Goal: Task Accomplishment & Management: Use online tool/utility

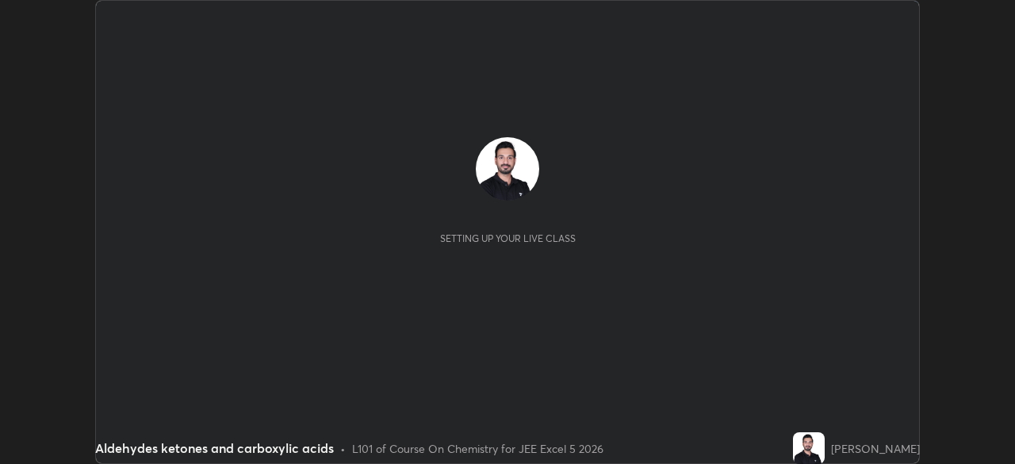
scroll to position [464, 1014]
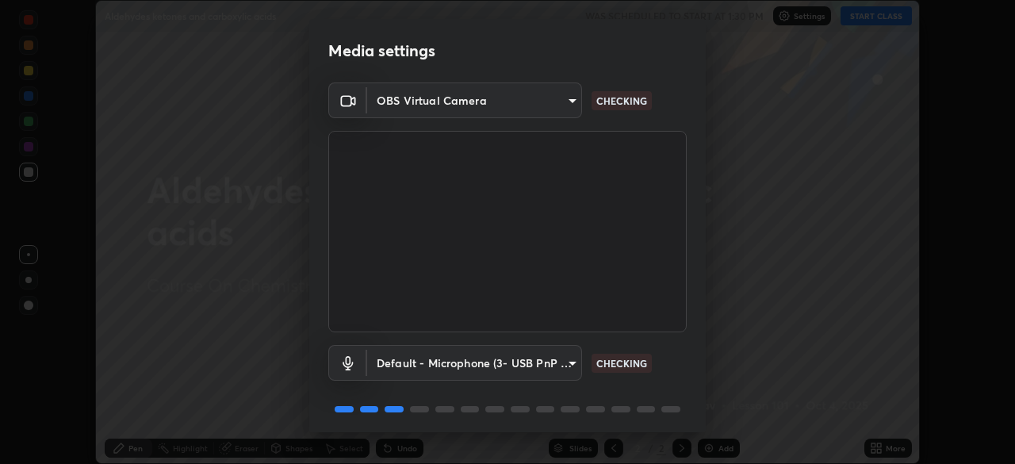
click at [700, 388] on div "OBS Virtual Camera 05e465ff83a2709560b00517cc20afcec0d8c6759013130505a18faaf77a…" at bounding box center [507, 259] width 396 height 355
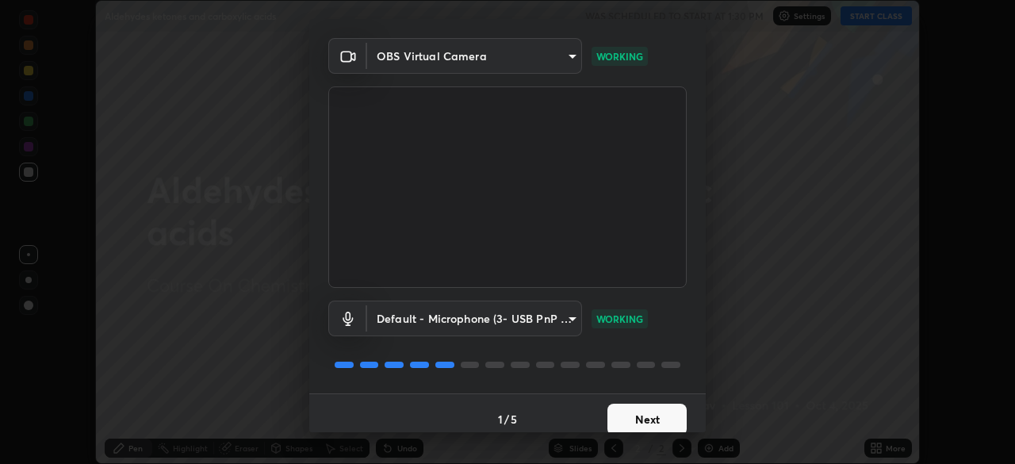
scroll to position [56, 0]
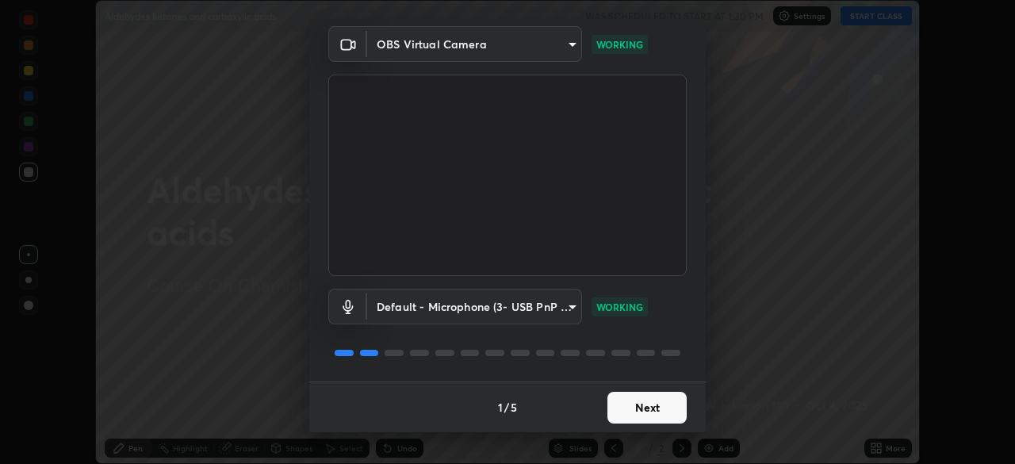
click at [636, 405] on button "Next" at bounding box center [646, 408] width 79 height 32
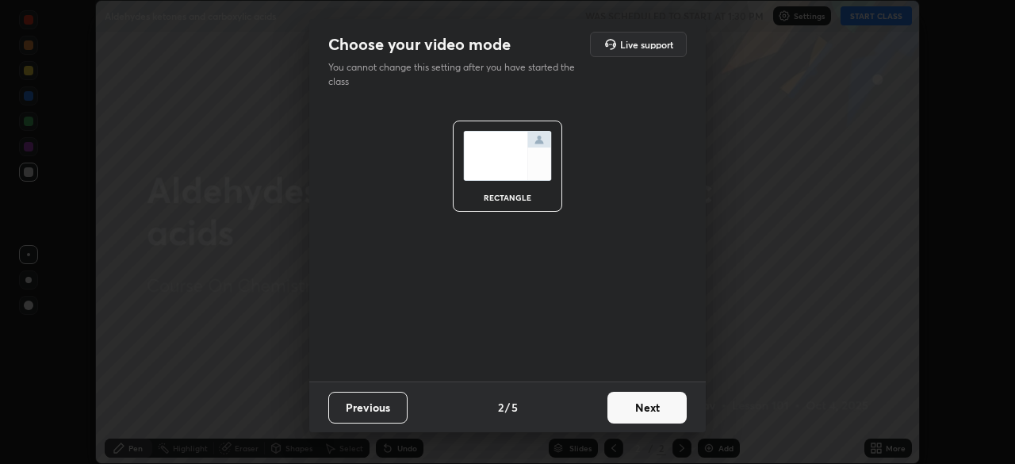
click at [641, 409] on button "Next" at bounding box center [646, 408] width 79 height 32
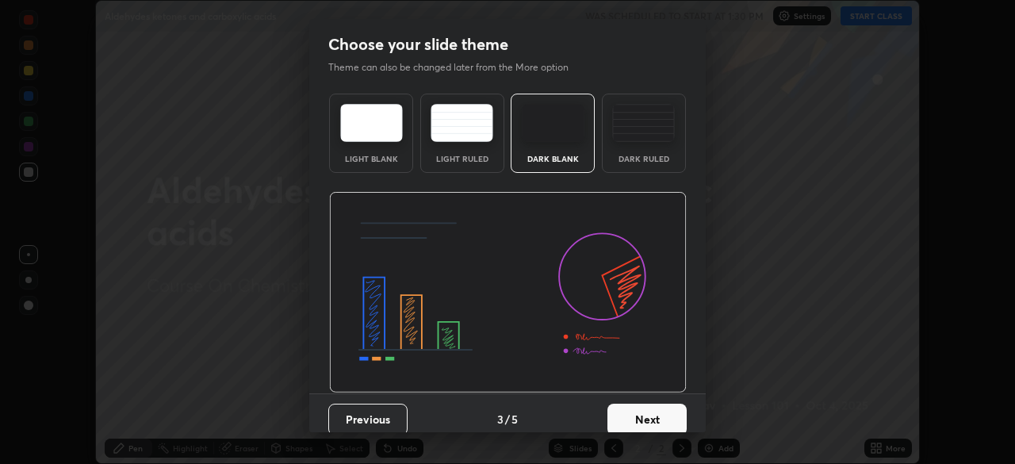
click at [641, 421] on button "Next" at bounding box center [646, 420] width 79 height 32
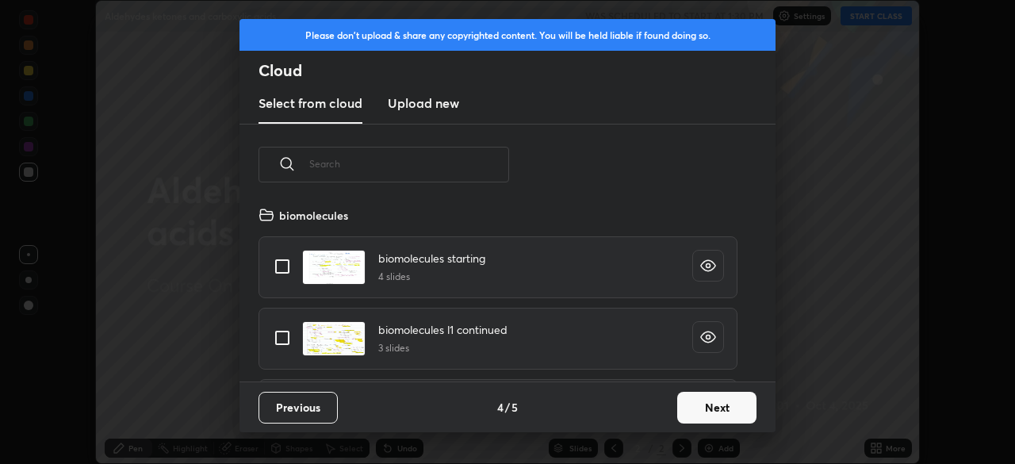
click at [689, 415] on button "Next" at bounding box center [716, 408] width 79 height 32
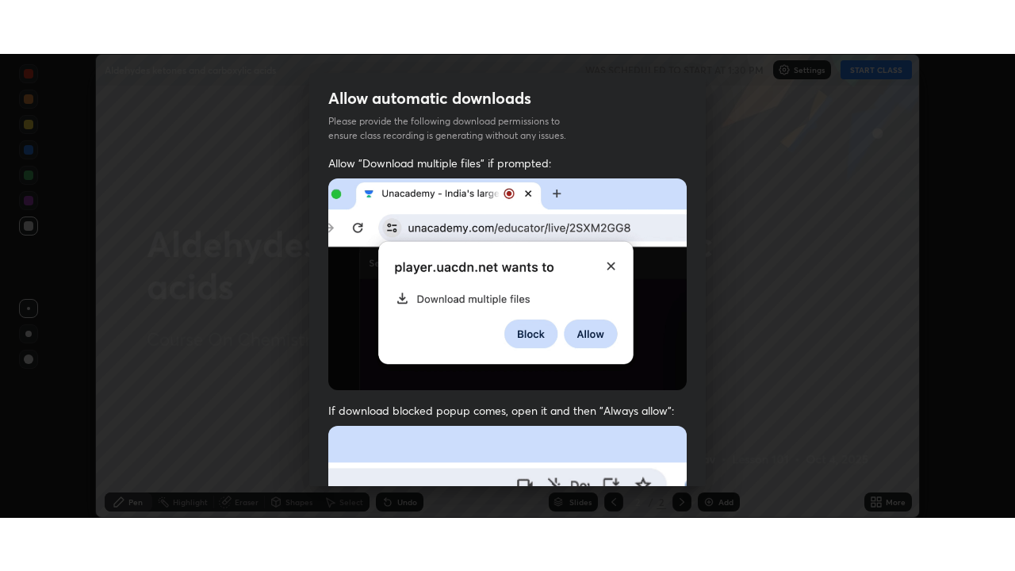
scroll to position [362, 0]
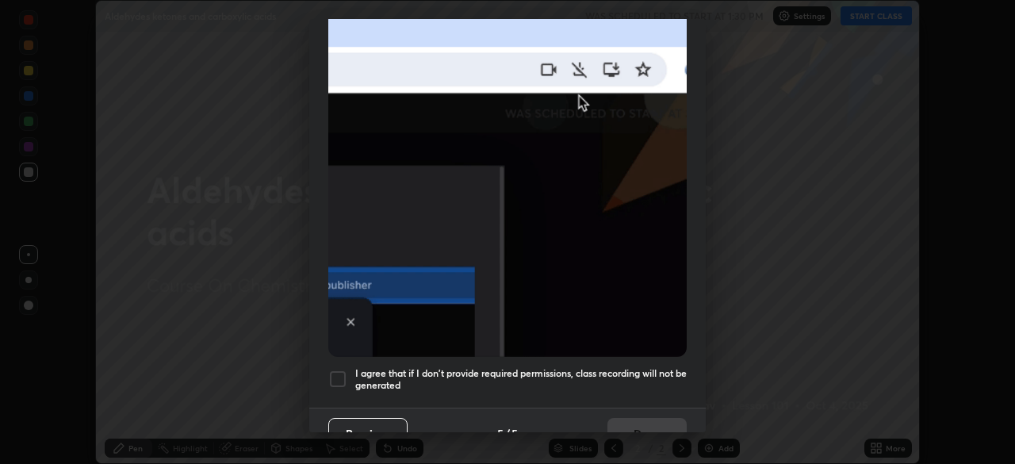
click at [336, 372] on div at bounding box center [337, 378] width 19 height 19
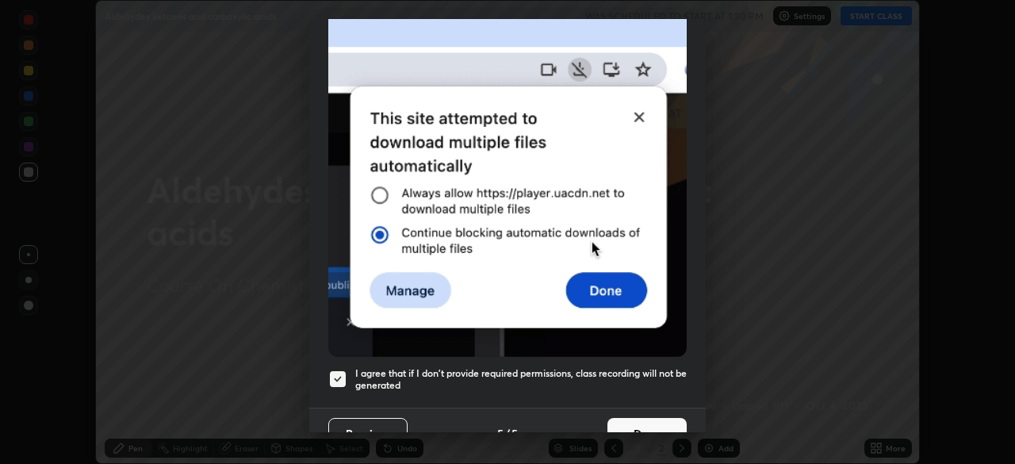
click at [627, 426] on button "Done" at bounding box center [646, 434] width 79 height 32
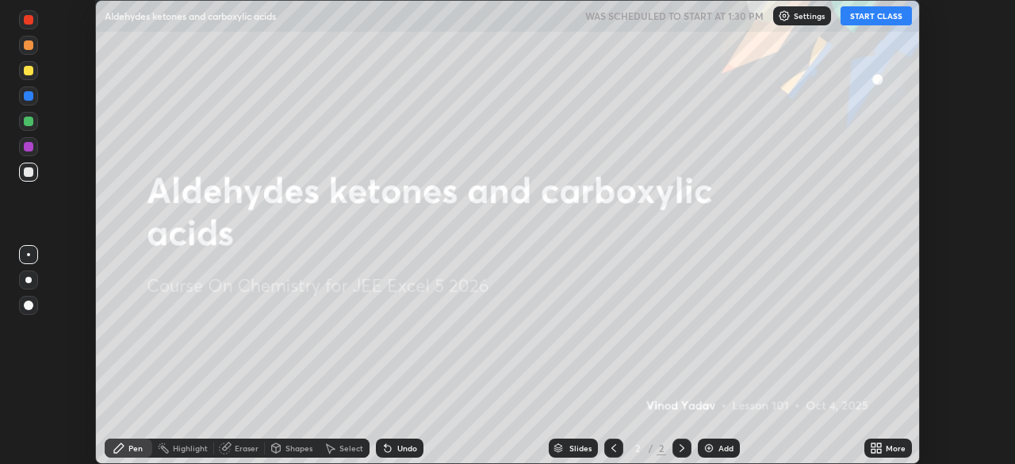
click at [871, 14] on button "START CLASS" at bounding box center [875, 15] width 71 height 19
click at [721, 449] on div "Add" at bounding box center [725, 448] width 15 height 8
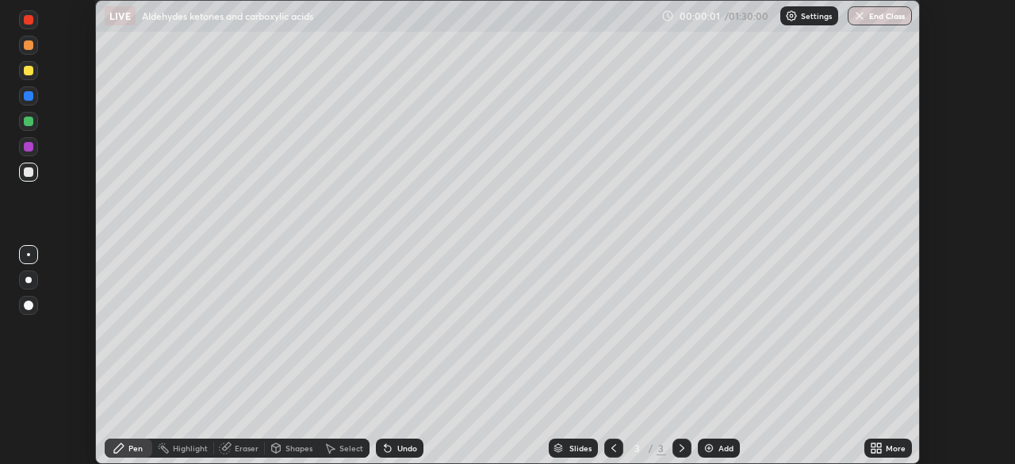
click at [872, 452] on icon at bounding box center [873, 451] width 4 height 4
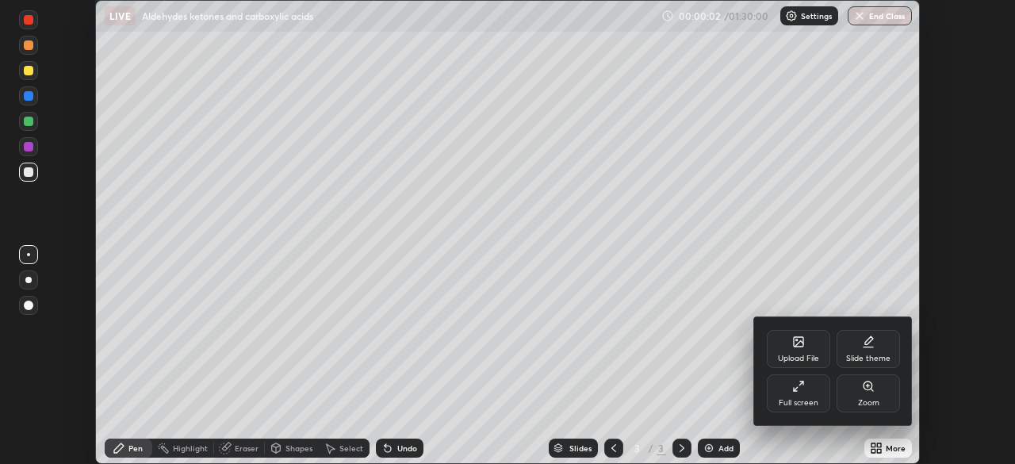
click at [808, 400] on div "Full screen" at bounding box center [799, 403] width 40 height 8
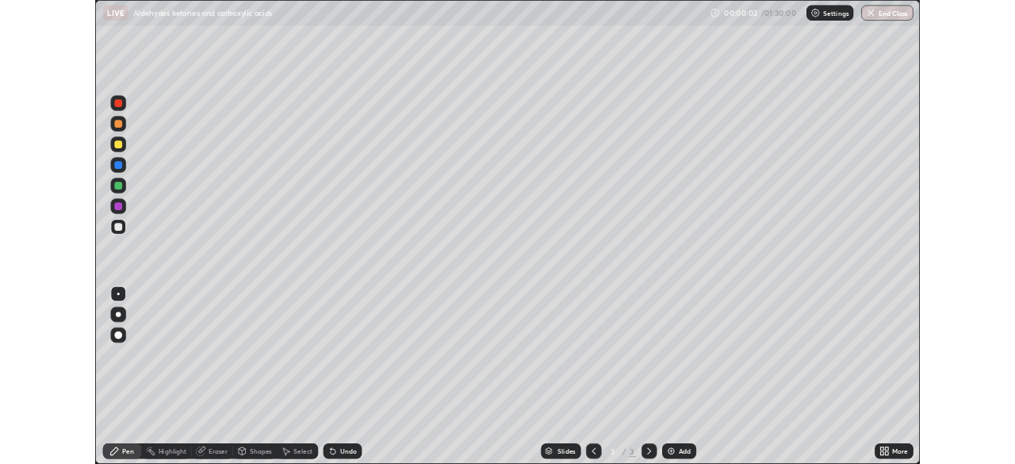
scroll to position [571, 1015]
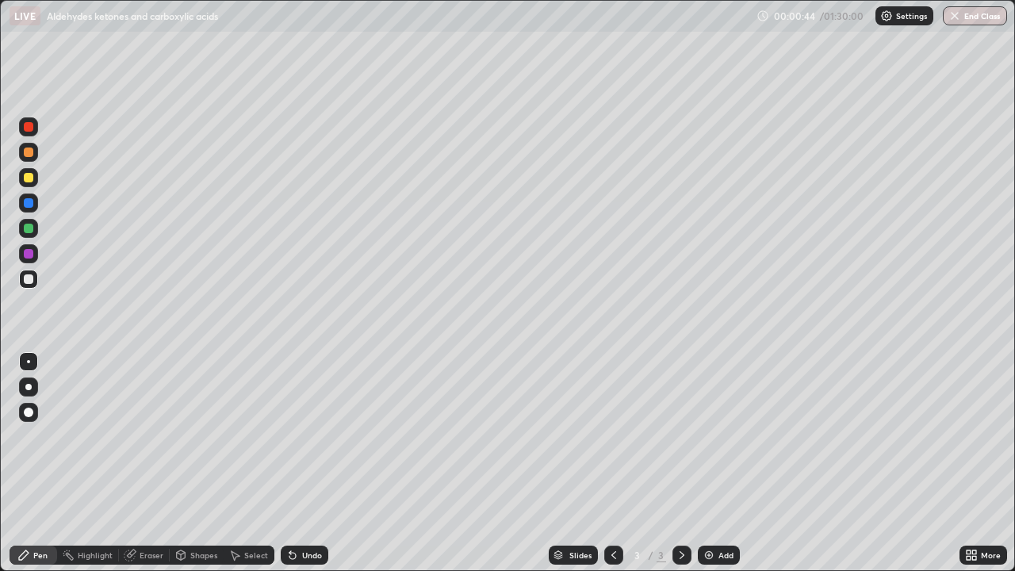
click at [968, 463] on icon at bounding box center [968, 552] width 4 height 4
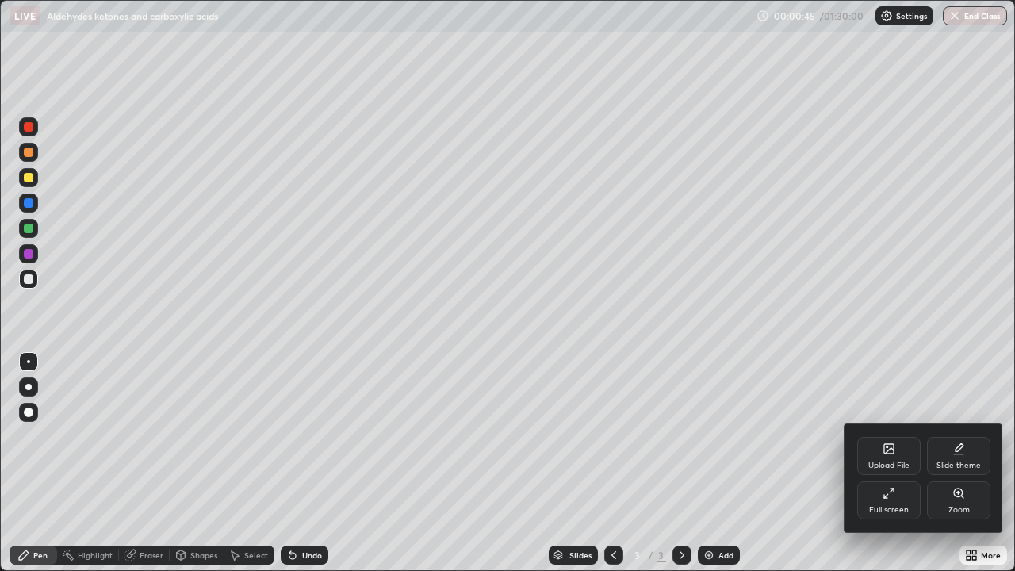
click at [891, 463] on icon at bounding box center [888, 493] width 13 height 13
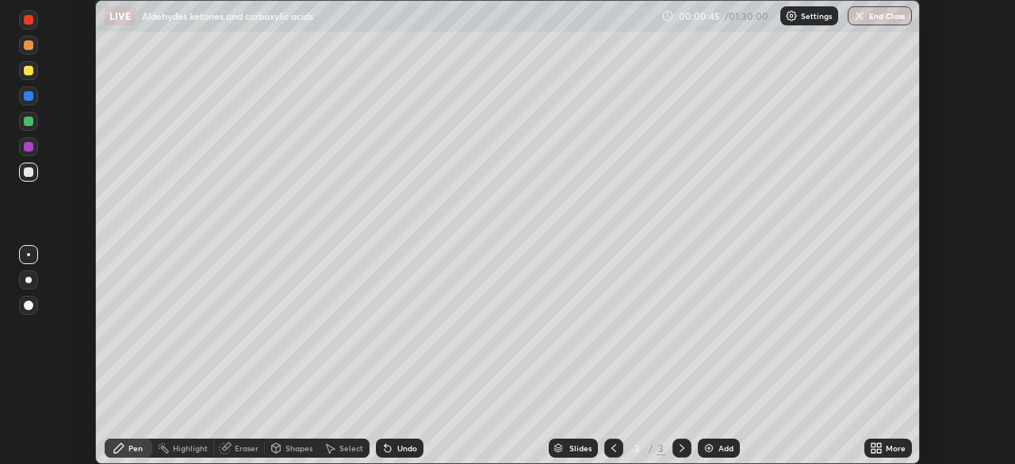
scroll to position [78817, 78266]
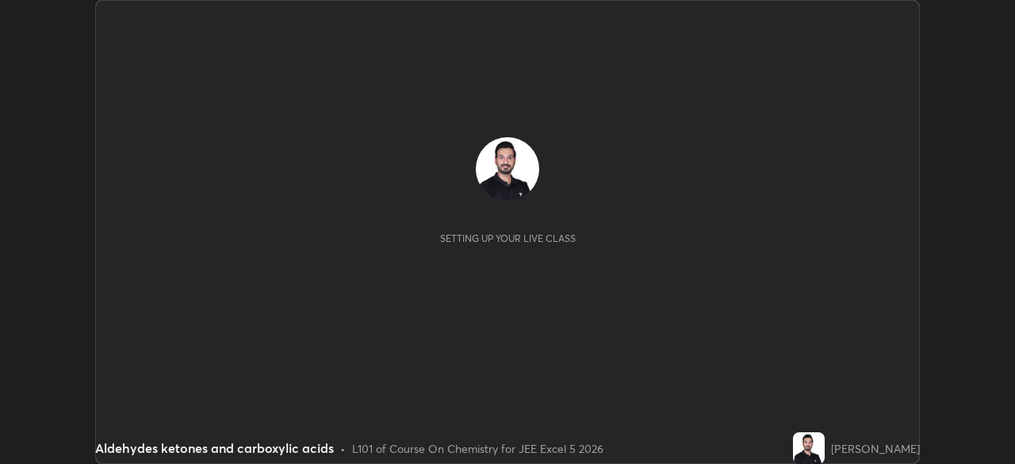
scroll to position [464, 1014]
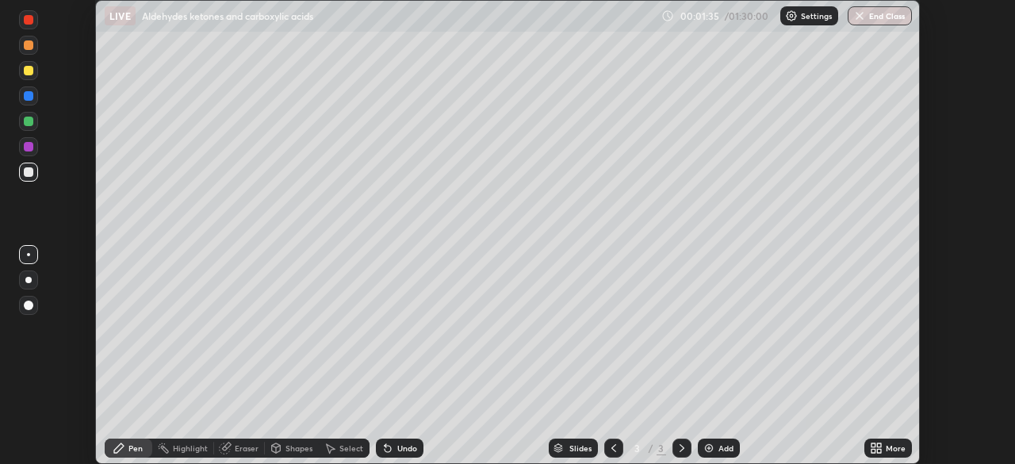
click at [812, 17] on p "Settings" at bounding box center [816, 16] width 31 height 8
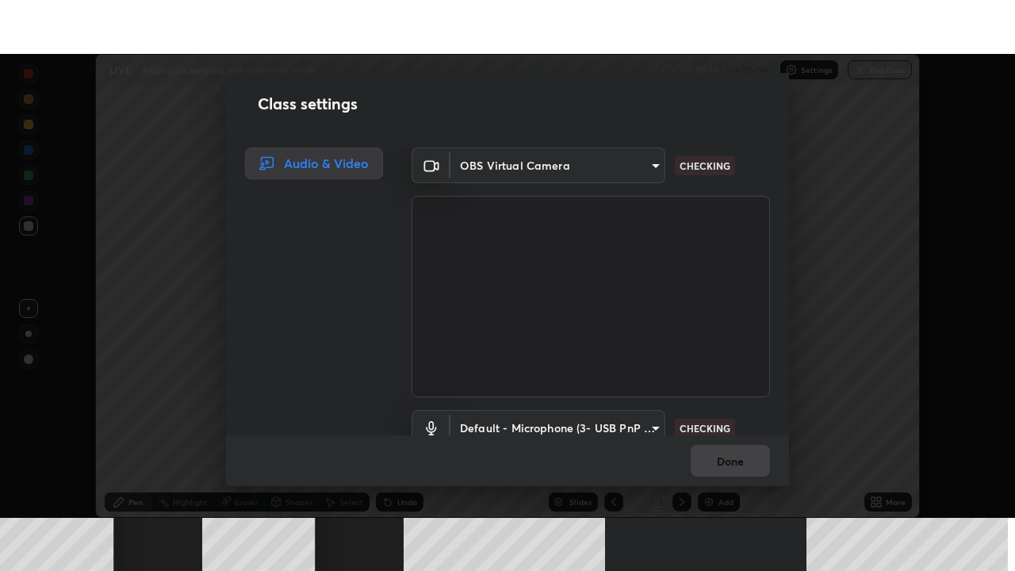
scroll to position [72, 0]
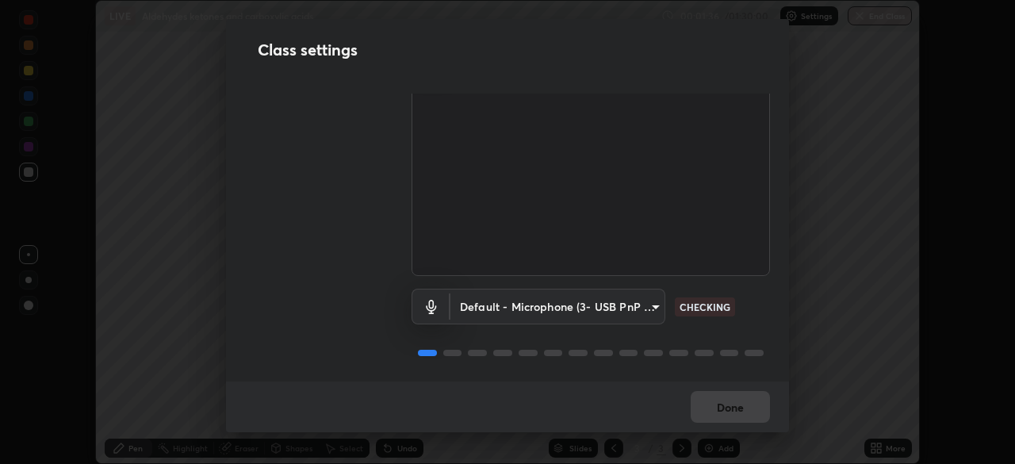
click at [736, 397] on div "Done" at bounding box center [507, 406] width 563 height 51
click at [733, 404] on div "Done" at bounding box center [507, 406] width 563 height 51
click at [737, 412] on div "Done" at bounding box center [507, 406] width 563 height 51
click at [740, 405] on div "Done" at bounding box center [507, 406] width 563 height 51
click at [744, 401] on div "Done" at bounding box center [507, 406] width 563 height 51
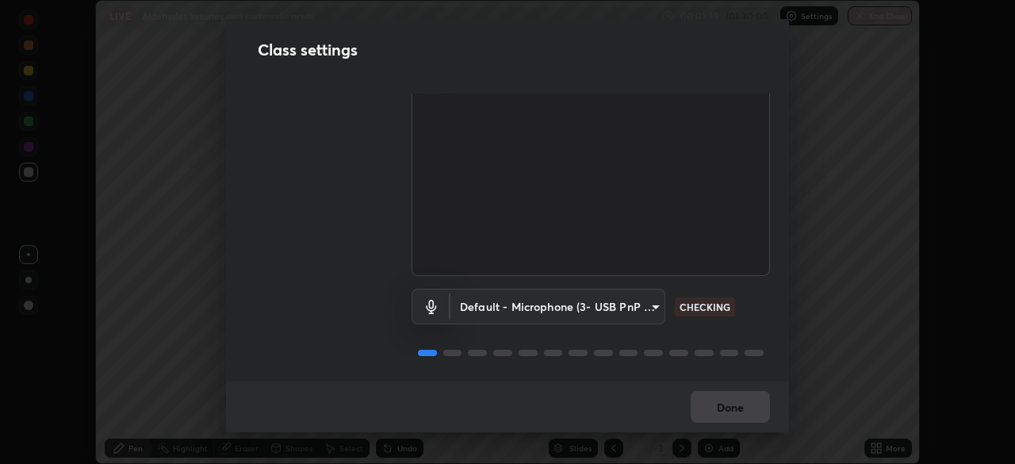
click at [745, 399] on div "Done" at bounding box center [507, 406] width 563 height 51
click at [747, 404] on div "Done" at bounding box center [507, 406] width 563 height 51
click at [745, 408] on div "Done" at bounding box center [507, 406] width 563 height 51
click at [745, 418] on div "Done" at bounding box center [507, 406] width 563 height 51
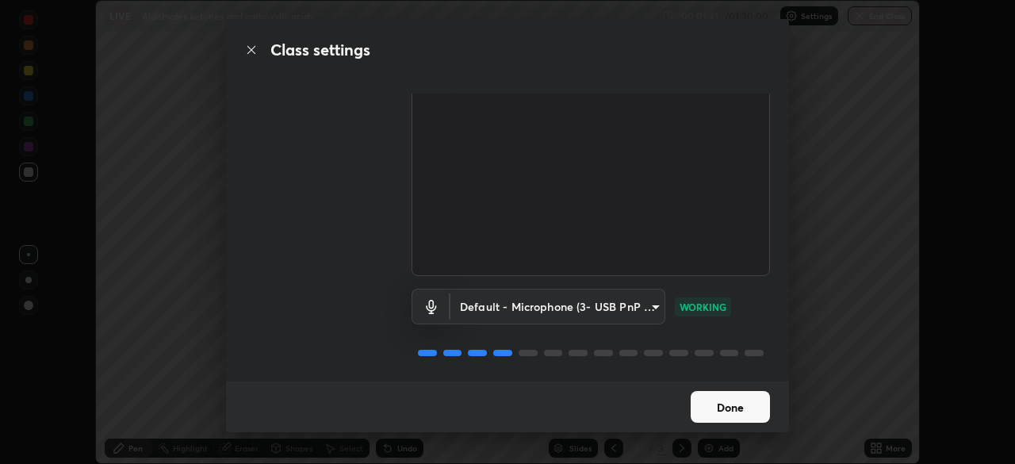
click at [744, 421] on button "Done" at bounding box center [730, 407] width 79 height 32
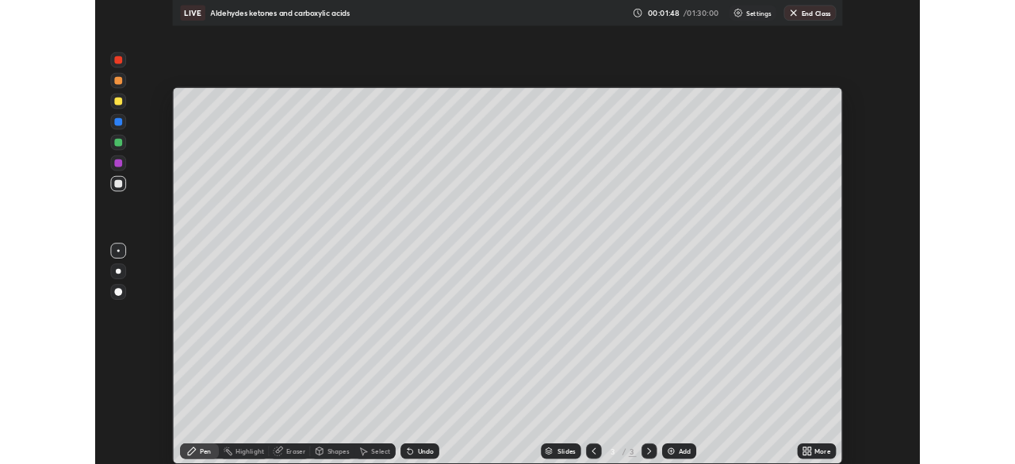
scroll to position [571, 1015]
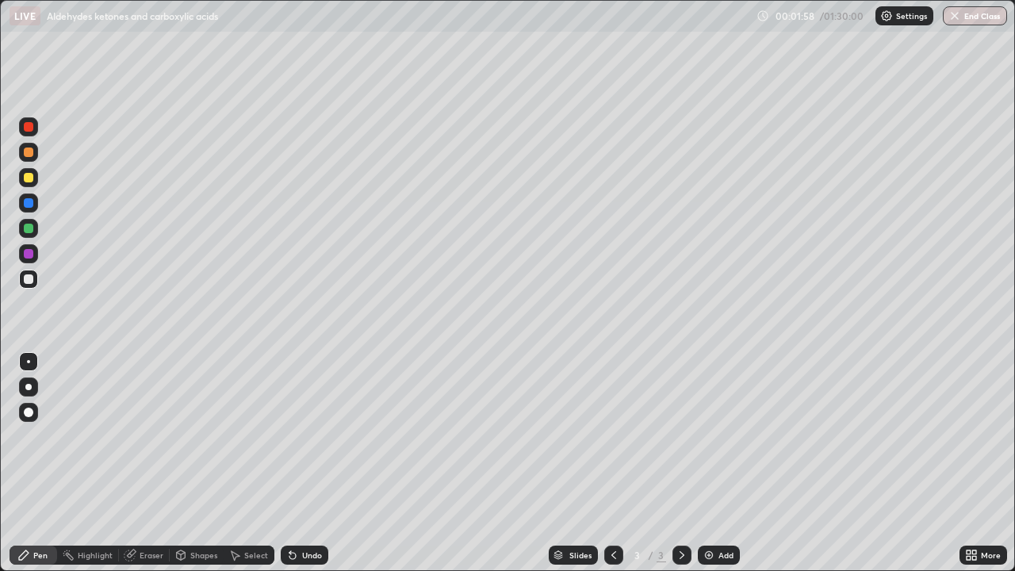
click at [968, 463] on icon at bounding box center [968, 552] width 4 height 4
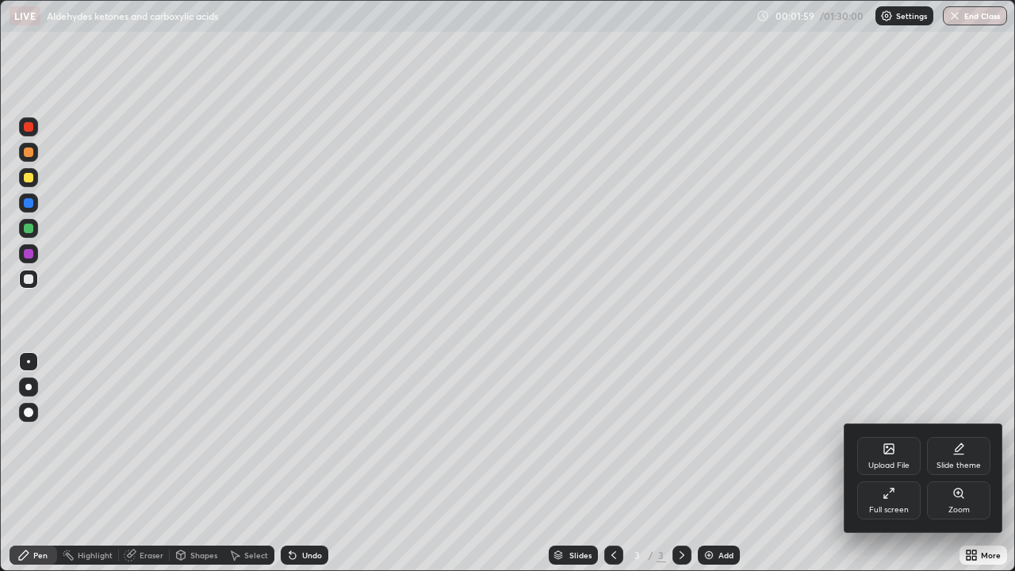
click at [886, 463] on div "Full screen" at bounding box center [888, 500] width 63 height 38
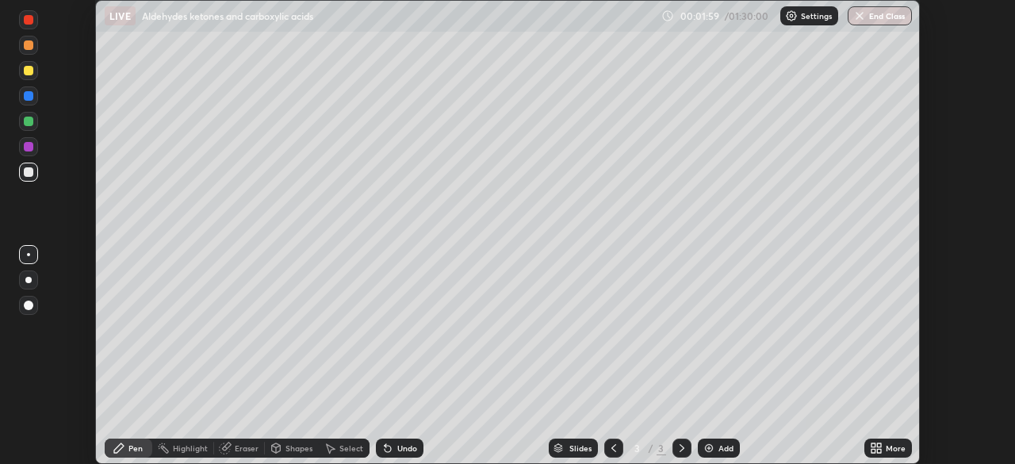
scroll to position [78817, 78266]
click at [877, 18] on button "End Class" at bounding box center [880, 15] width 64 height 19
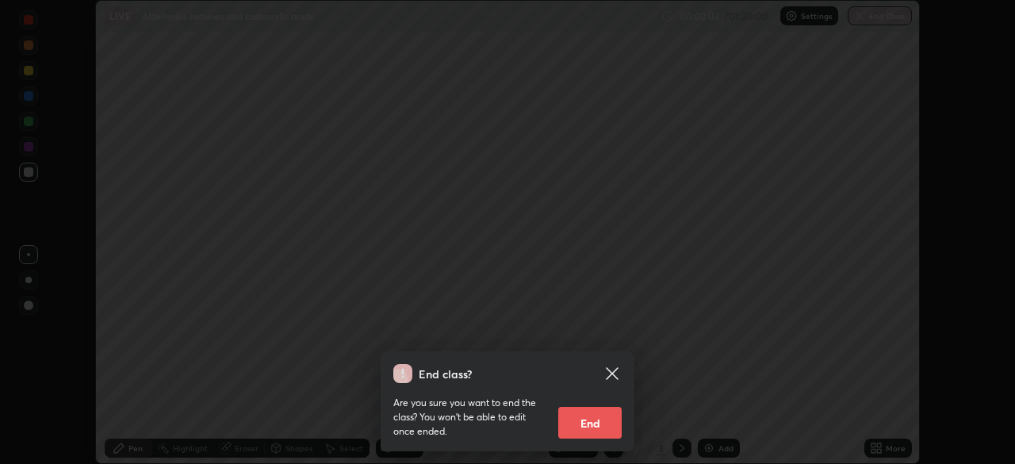
click at [591, 423] on button "End" at bounding box center [589, 423] width 63 height 32
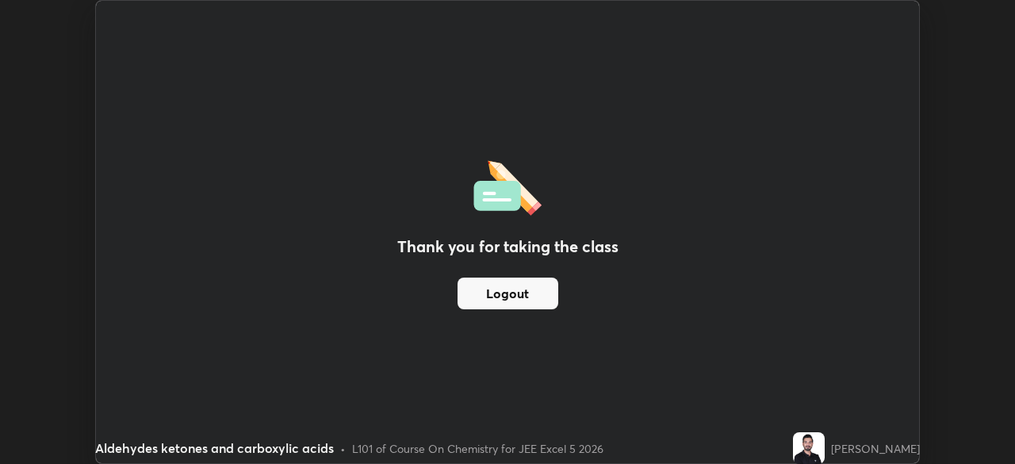
click at [545, 294] on button "Logout" at bounding box center [507, 293] width 101 height 32
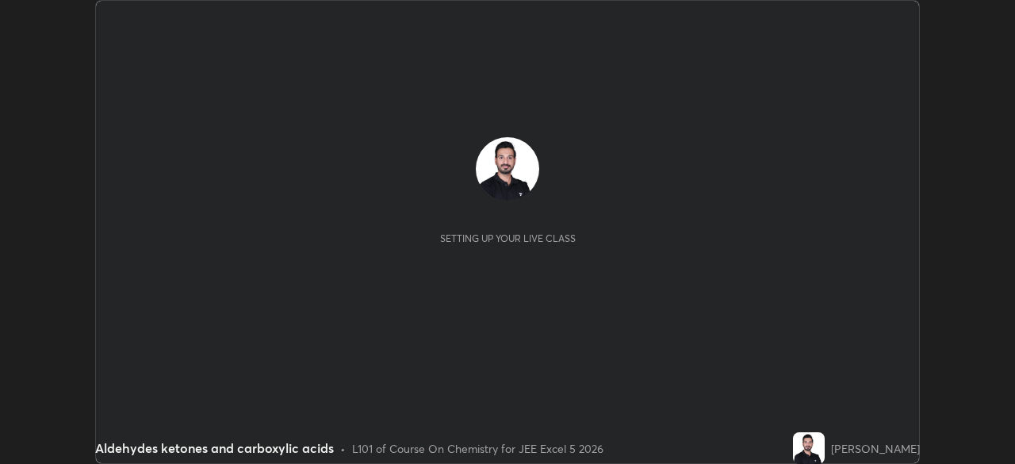
scroll to position [464, 1014]
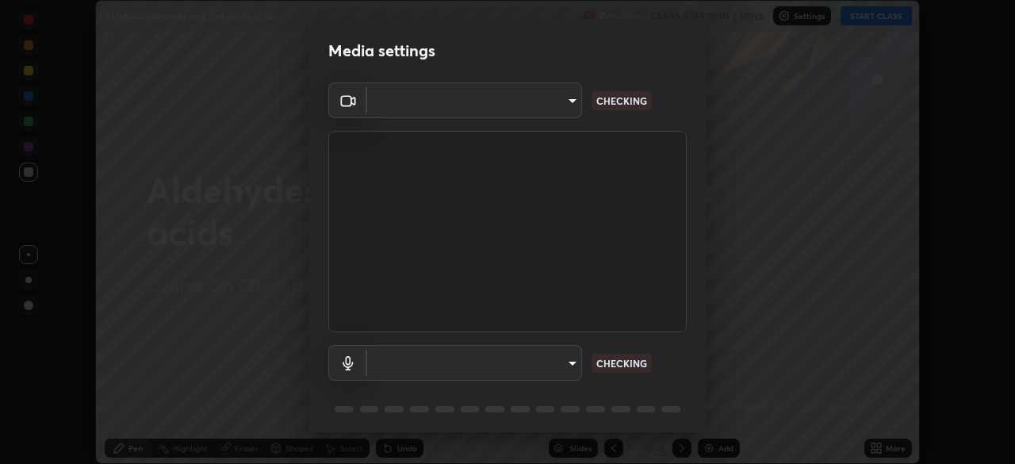
type input "05e465ff83a2709560b00517cc20afcec0d8c6759013130505a18faaf77a7109"
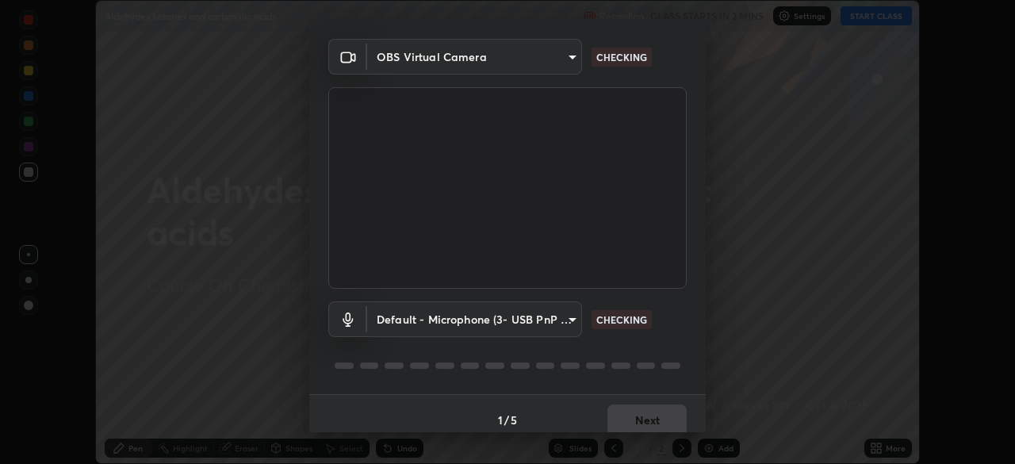
scroll to position [56, 0]
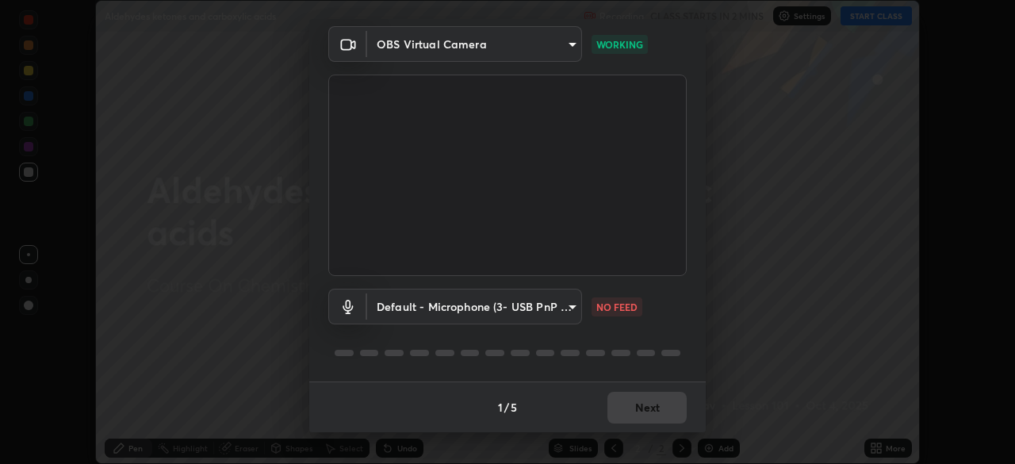
click at [557, 300] on body "Erase all Aldehydes ketones and carboxylic acids Recording CLASS STARTS IN 2 MI…" at bounding box center [507, 232] width 1015 height 464
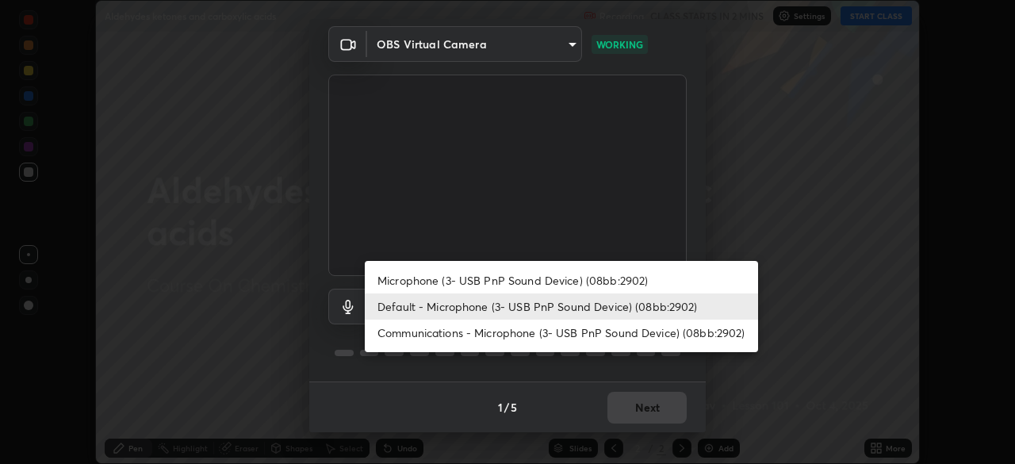
click at [530, 280] on li "Microphone (3- USB PnP Sound Device) (08bb:2902)" at bounding box center [561, 280] width 393 height 26
type input "5e0574a8248c2f94adfbdafe40ebebc0aeff2822baf224a0b93bcc512a3e164e"
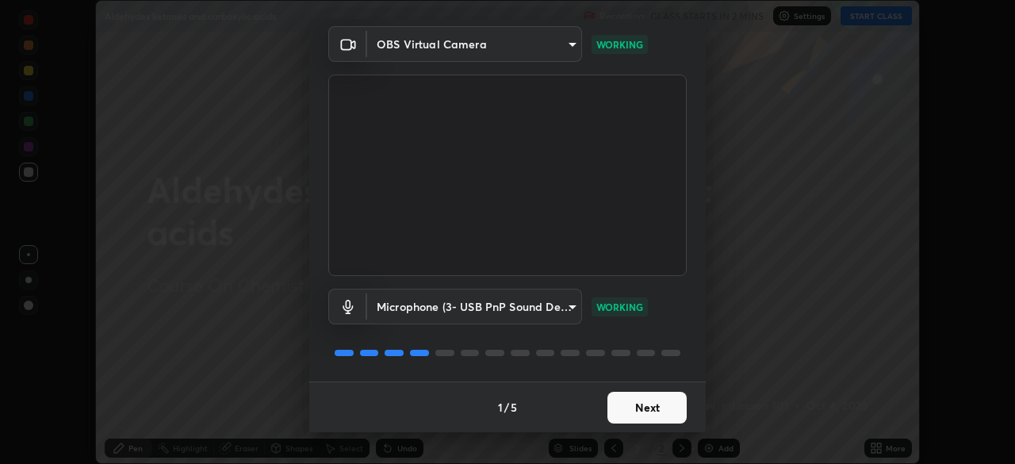
click at [621, 400] on button "Next" at bounding box center [646, 408] width 79 height 32
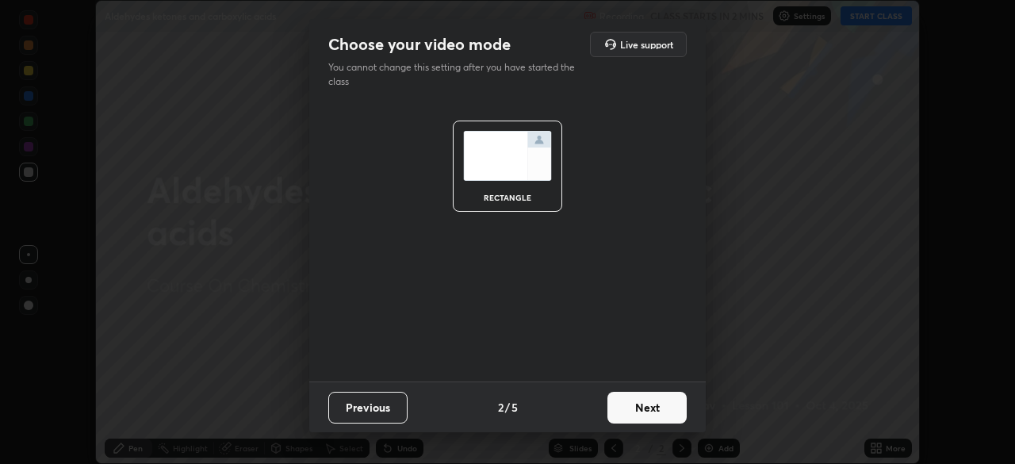
scroll to position [0, 0]
click at [624, 404] on button "Next" at bounding box center [646, 408] width 79 height 32
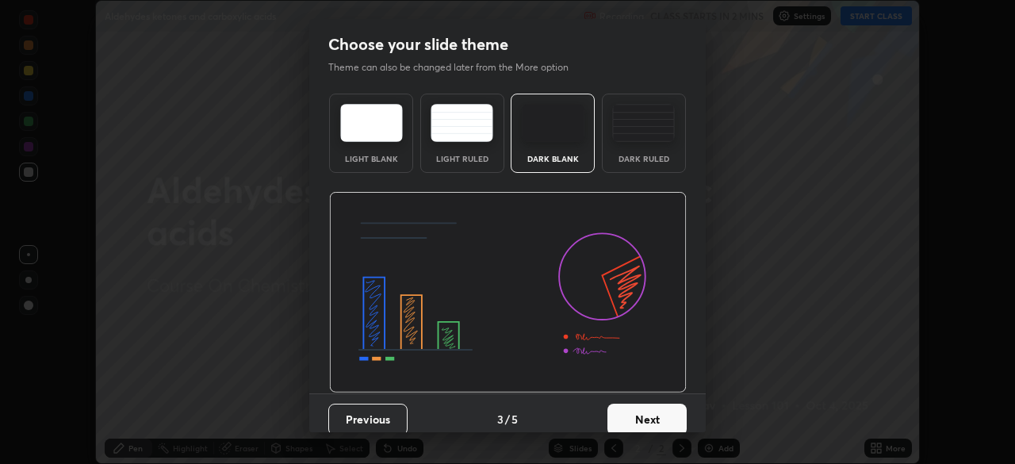
click at [633, 414] on button "Next" at bounding box center [646, 420] width 79 height 32
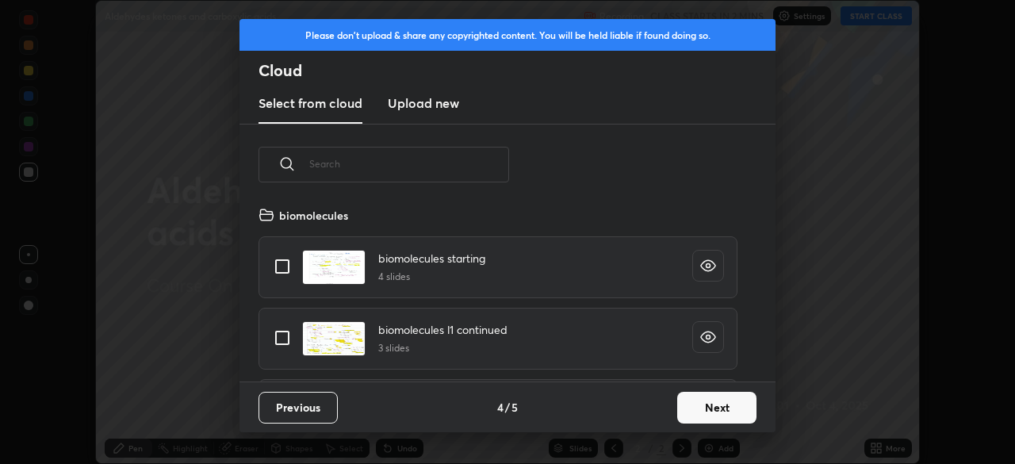
scroll to position [176, 509]
click at [678, 404] on button "Next" at bounding box center [716, 408] width 79 height 32
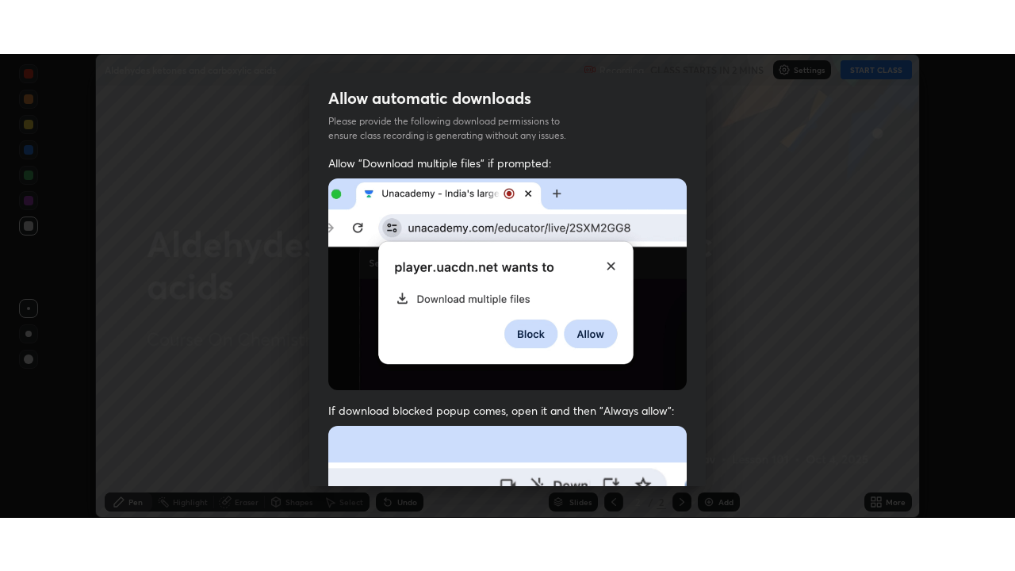
scroll to position [362, 0]
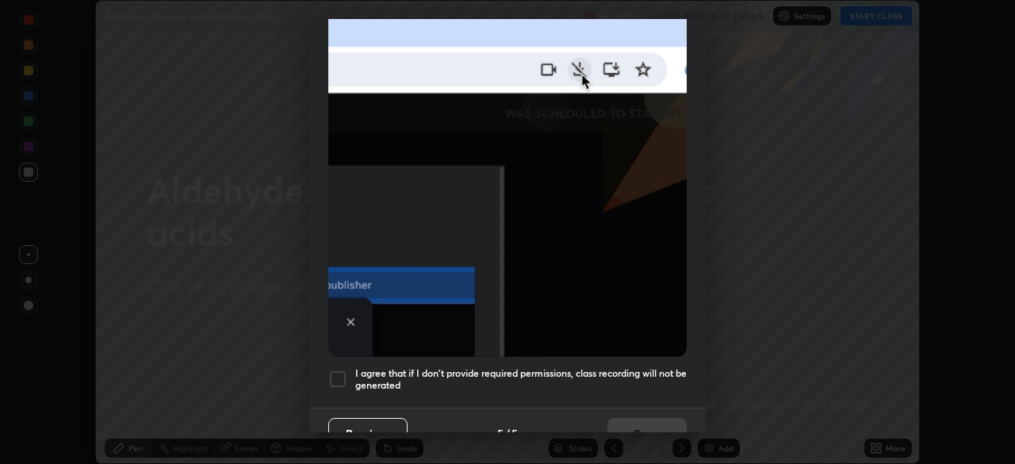
click at [342, 373] on div at bounding box center [337, 378] width 19 height 19
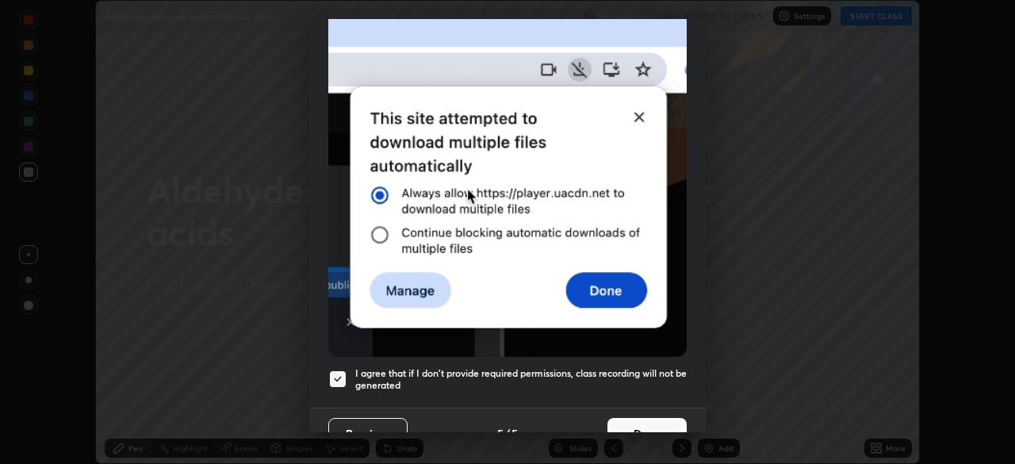
click at [613, 419] on button "Done" at bounding box center [646, 434] width 79 height 32
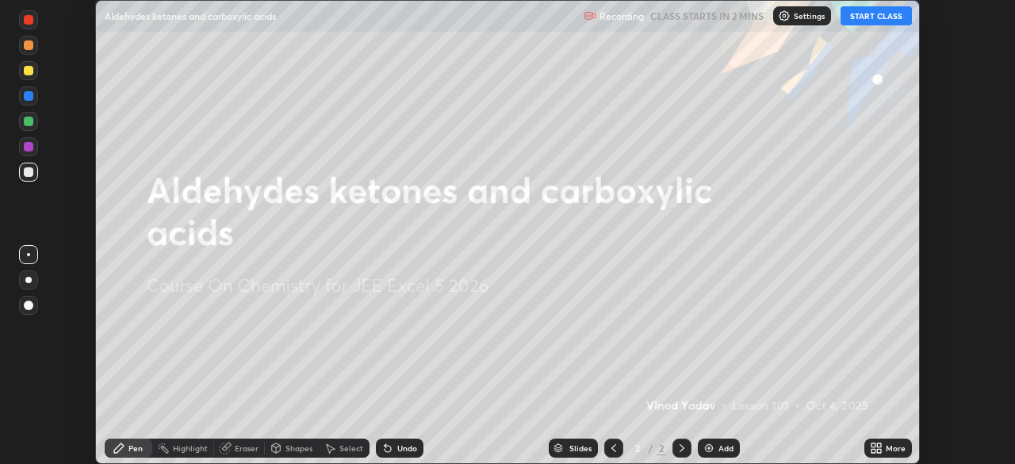
click at [873, 13] on button "START CLASS" at bounding box center [875, 15] width 71 height 19
click at [724, 450] on div "Add" at bounding box center [725, 448] width 15 height 8
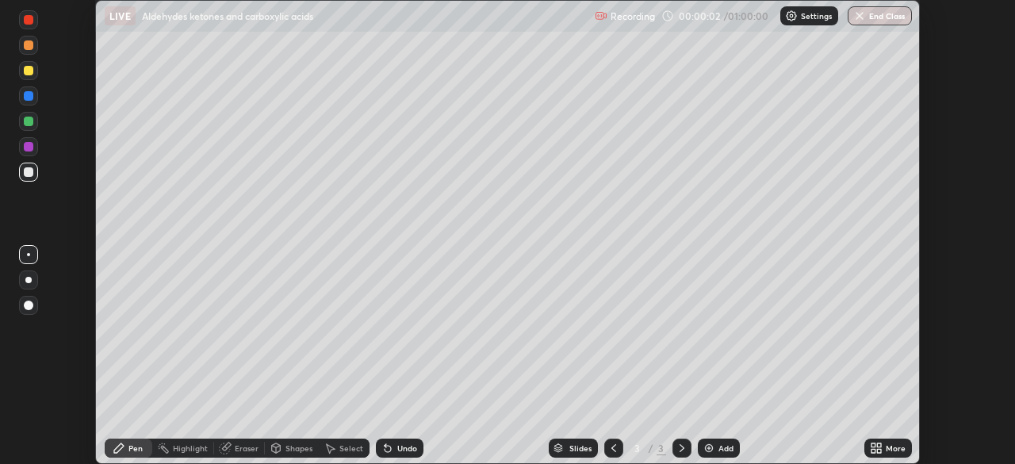
click at [881, 446] on icon at bounding box center [879, 445] width 4 height 4
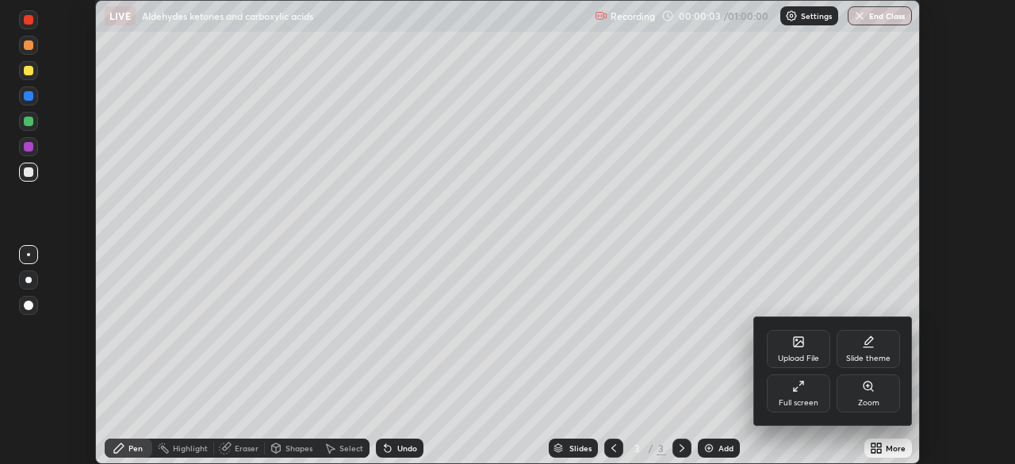
click at [809, 393] on div "Full screen" at bounding box center [798, 393] width 63 height 38
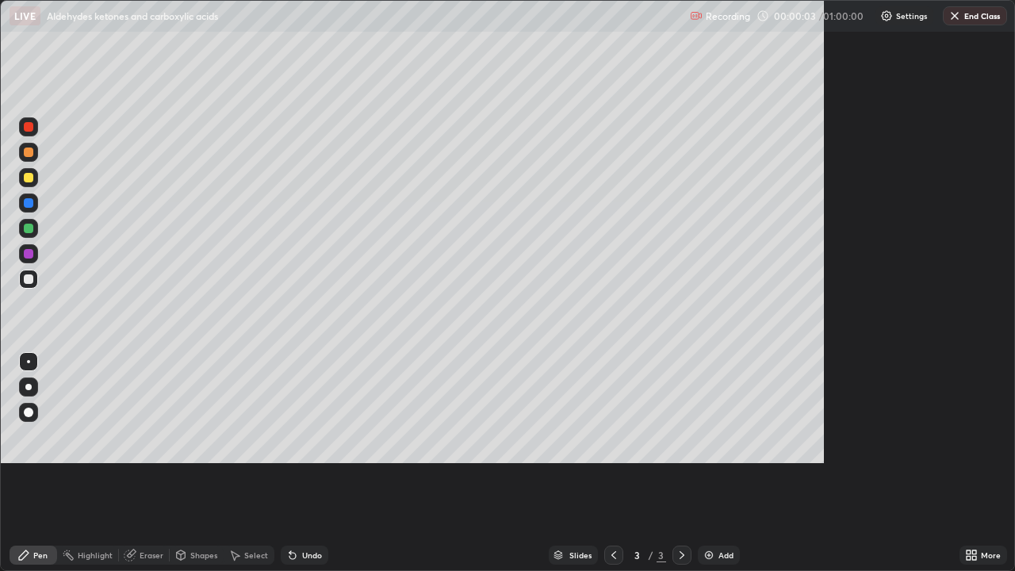
scroll to position [571, 1015]
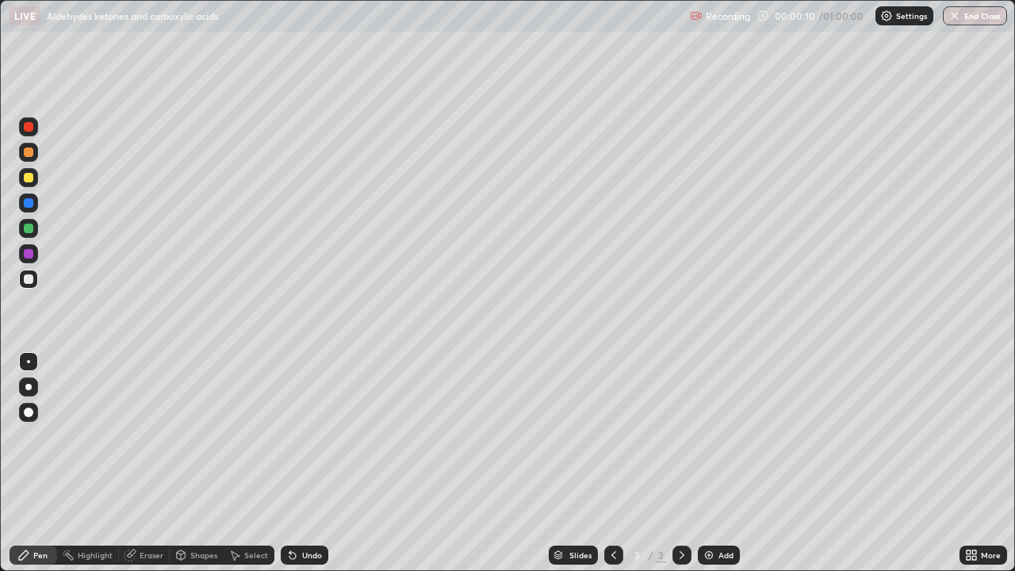
click at [28, 203] on div at bounding box center [29, 203] width 10 height 10
click at [29, 229] on div at bounding box center [29, 229] width 10 height 10
click at [31, 155] on div at bounding box center [29, 152] width 10 height 10
click at [26, 254] on div at bounding box center [29, 254] width 10 height 10
click at [27, 228] on div at bounding box center [29, 229] width 10 height 10
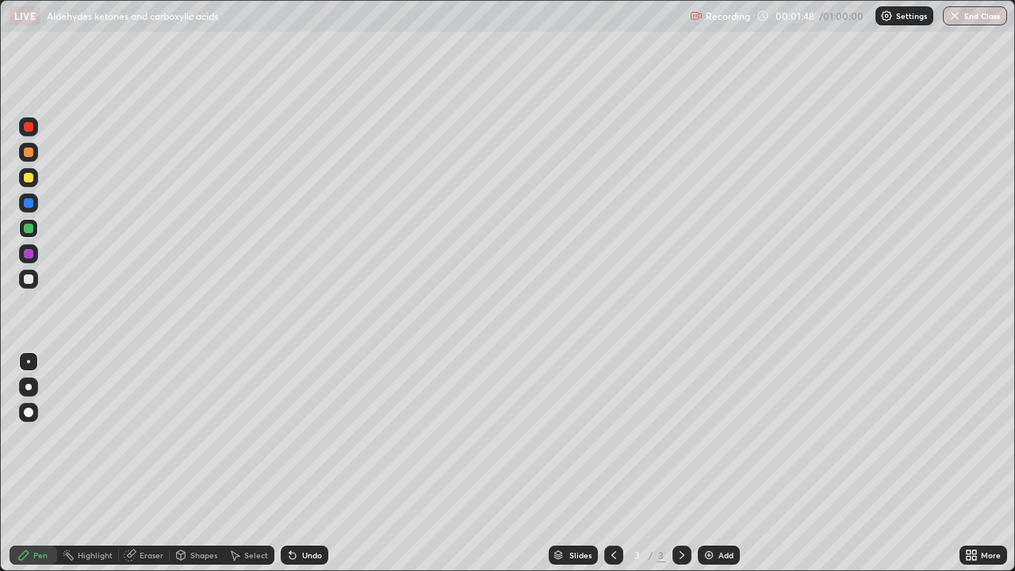
click at [27, 277] on div at bounding box center [29, 279] width 10 height 10
click at [25, 254] on div at bounding box center [29, 254] width 10 height 10
click at [24, 176] on div at bounding box center [29, 178] width 10 height 10
click at [26, 251] on div at bounding box center [29, 254] width 10 height 10
click at [27, 279] on div at bounding box center [29, 279] width 10 height 10
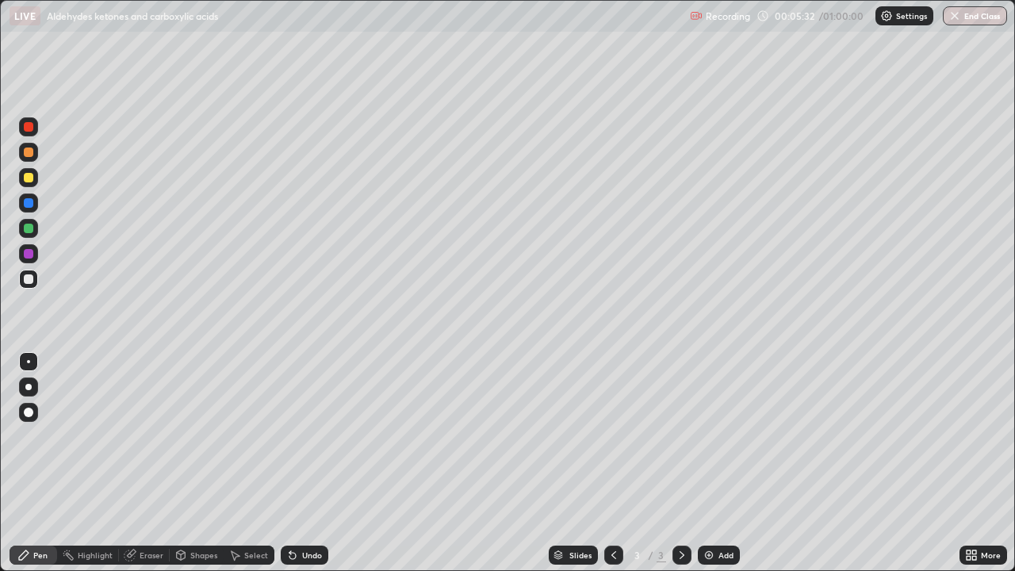
click at [26, 256] on div at bounding box center [29, 254] width 10 height 10
click at [28, 281] on div at bounding box center [29, 279] width 10 height 10
click at [29, 127] on div at bounding box center [29, 127] width 10 height 10
click at [716, 463] on div "Add" at bounding box center [719, 554] width 42 height 19
click at [614, 463] on icon at bounding box center [613, 555] width 13 height 13
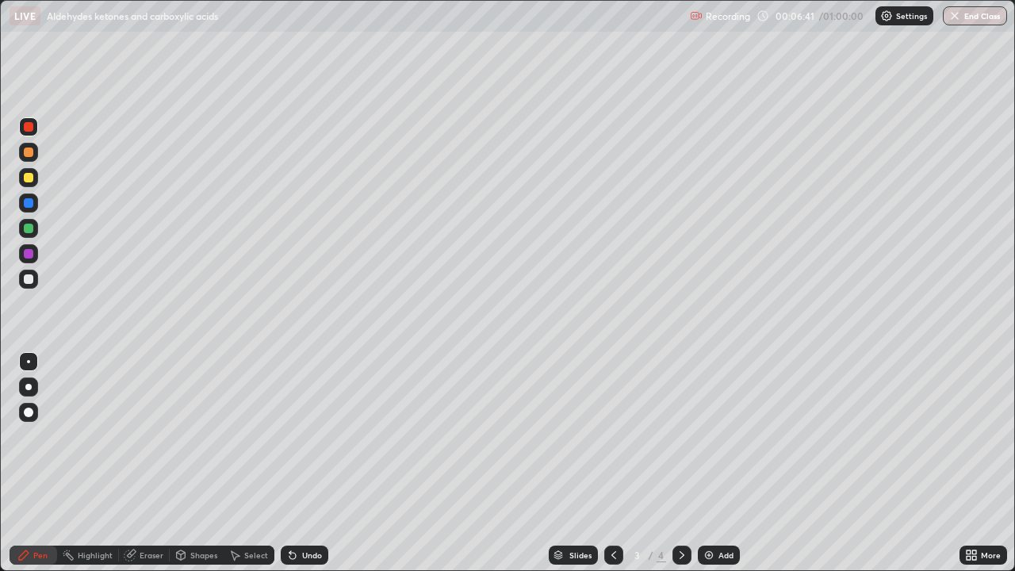
click at [680, 463] on icon at bounding box center [681, 555] width 13 height 13
click at [614, 463] on icon at bounding box center [613, 555] width 5 height 8
click at [681, 463] on div at bounding box center [681, 554] width 19 height 19
click at [612, 463] on icon at bounding box center [613, 555] width 5 height 8
click at [680, 463] on icon at bounding box center [681, 555] width 13 height 13
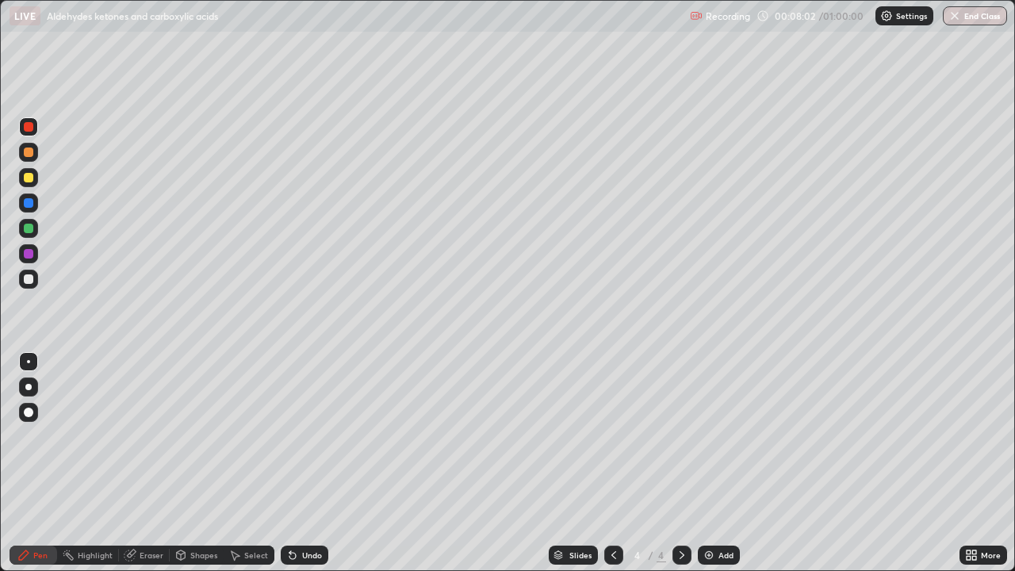
click at [615, 463] on icon at bounding box center [613, 555] width 13 height 13
click at [681, 463] on icon at bounding box center [681, 555] width 13 height 13
click at [34, 256] on div at bounding box center [28, 253] width 19 height 19
click at [24, 128] on div at bounding box center [29, 127] width 10 height 10
click at [25, 226] on div at bounding box center [29, 229] width 10 height 10
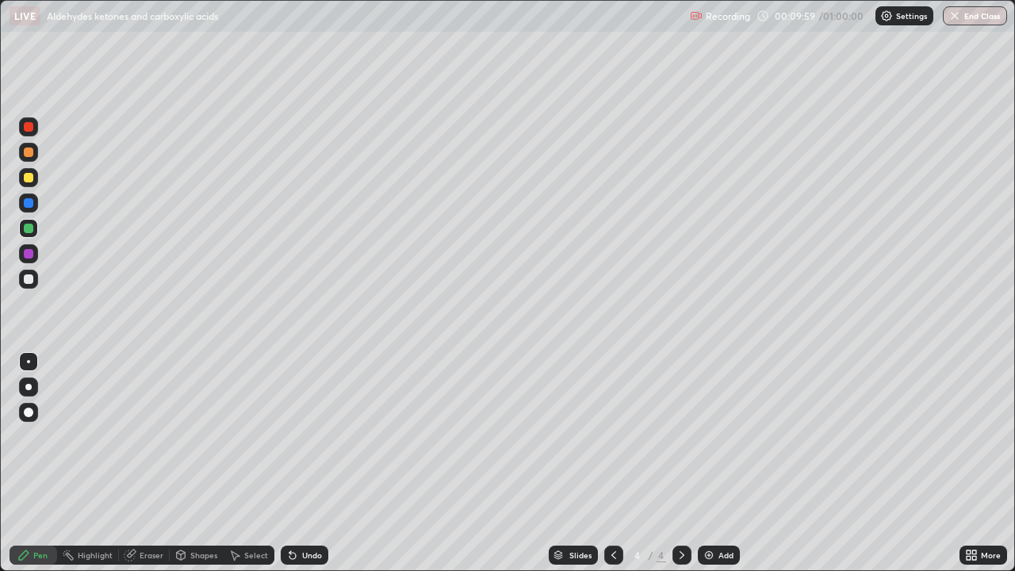
click at [152, 463] on div "Eraser" at bounding box center [152, 555] width 24 height 8
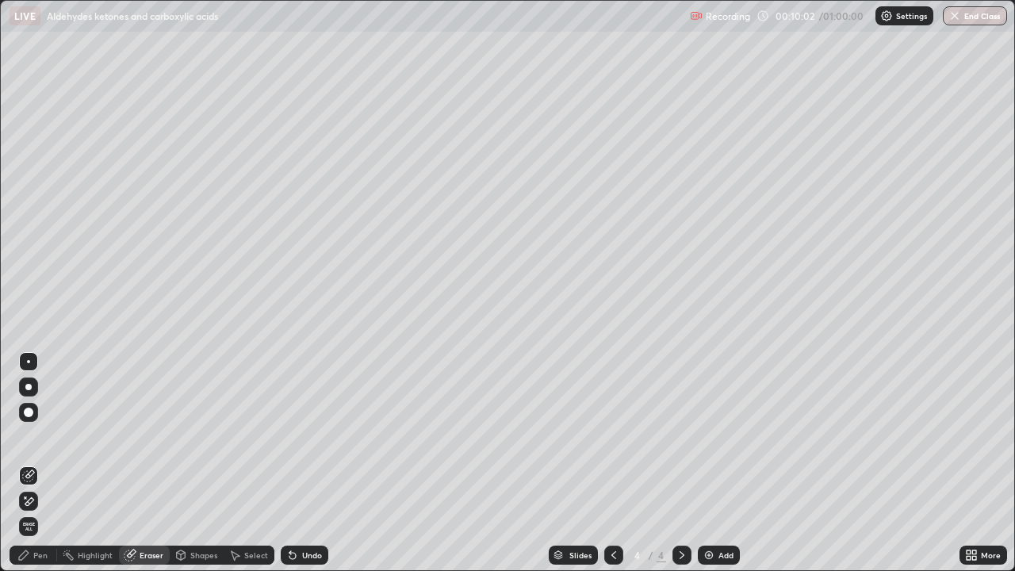
click at [44, 463] on div "Pen" at bounding box center [40, 555] width 14 height 8
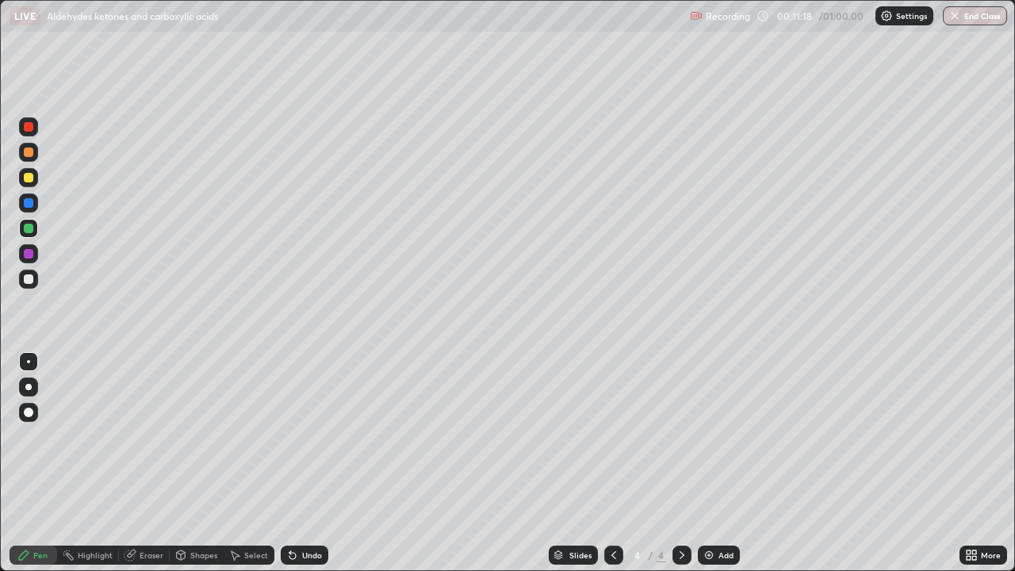
click at [710, 463] on img at bounding box center [708, 555] width 13 height 13
click at [29, 252] on div at bounding box center [29, 254] width 10 height 10
click at [25, 281] on div at bounding box center [29, 279] width 10 height 10
click at [24, 228] on div at bounding box center [29, 229] width 10 height 10
click at [24, 252] on div at bounding box center [29, 254] width 10 height 10
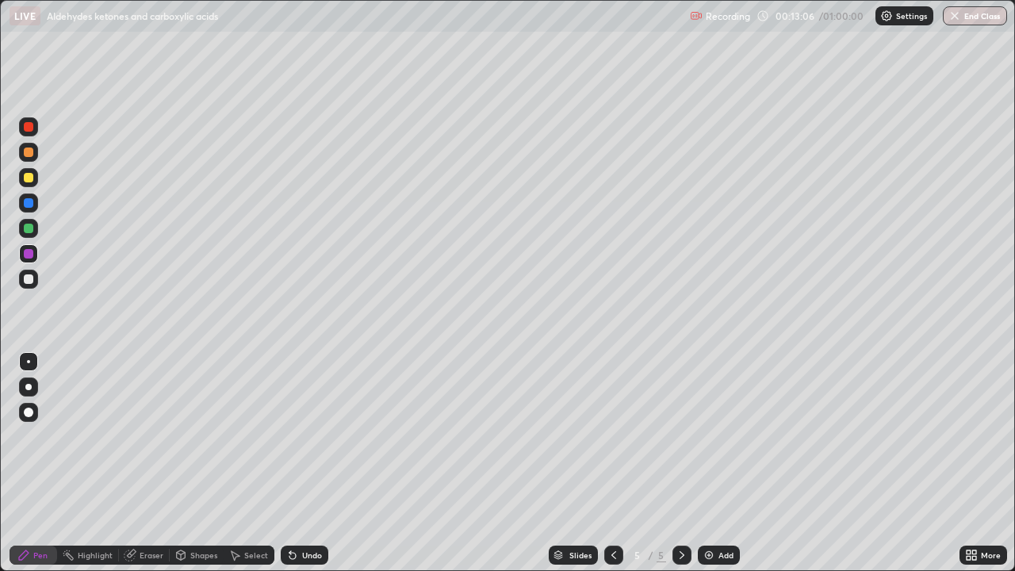
click at [148, 463] on div "Eraser" at bounding box center [152, 555] width 24 height 8
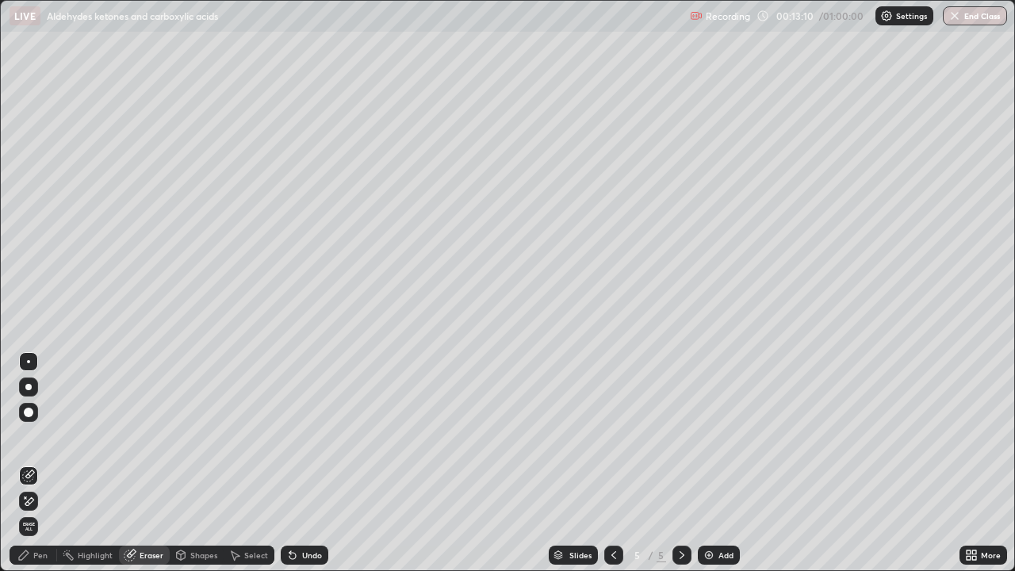
click at [50, 463] on div "Pen" at bounding box center [34, 554] width 48 height 19
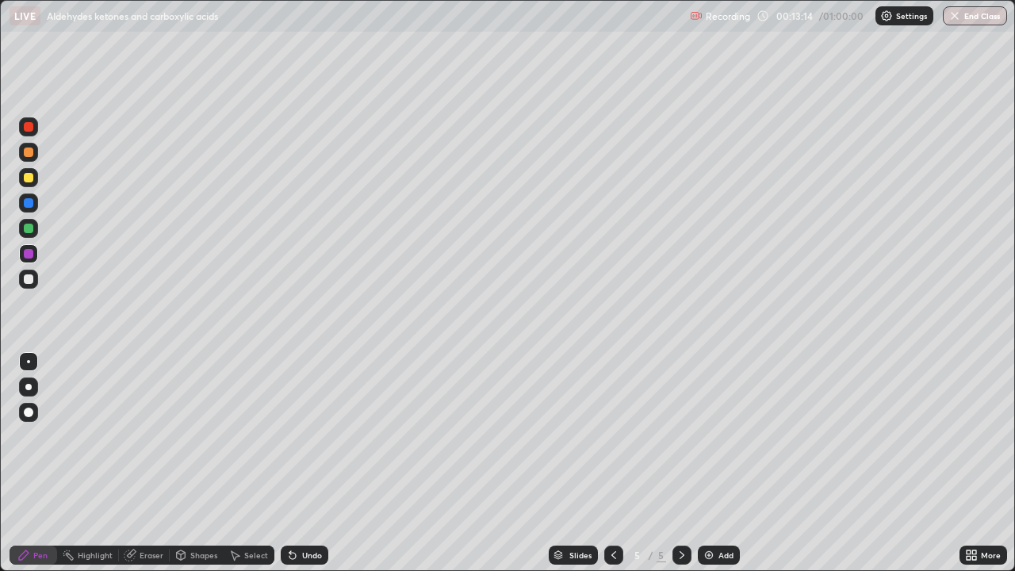
click at [25, 231] on div at bounding box center [29, 229] width 10 height 10
click at [725, 463] on div "Add" at bounding box center [725, 555] width 15 height 8
click at [27, 283] on div at bounding box center [29, 279] width 10 height 10
click at [29, 256] on div at bounding box center [29, 254] width 10 height 10
click at [29, 281] on div at bounding box center [29, 279] width 10 height 10
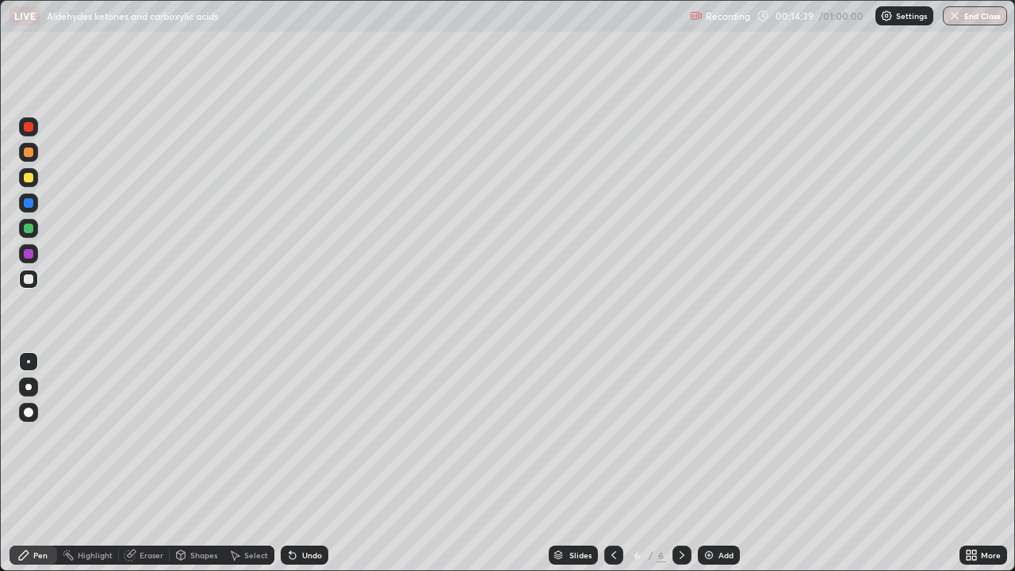
click at [29, 229] on div at bounding box center [29, 229] width 10 height 10
click at [27, 131] on div at bounding box center [29, 127] width 10 height 10
click at [29, 252] on div at bounding box center [29, 254] width 10 height 10
click at [29, 278] on div at bounding box center [29, 279] width 10 height 10
click at [29, 178] on div at bounding box center [29, 178] width 10 height 10
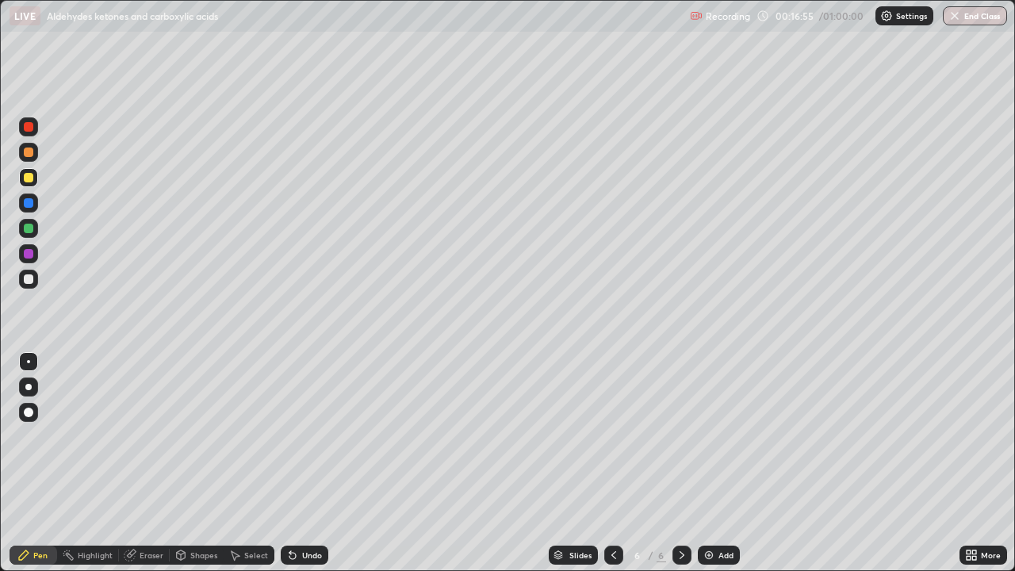
click at [723, 463] on div "Add" at bounding box center [725, 555] width 15 height 8
click at [29, 228] on div at bounding box center [29, 229] width 10 height 10
click at [29, 254] on div at bounding box center [29, 254] width 10 height 10
click at [99, 463] on div "Highlight" at bounding box center [95, 555] width 35 height 8
click at [612, 463] on icon at bounding box center [613, 555] width 13 height 13
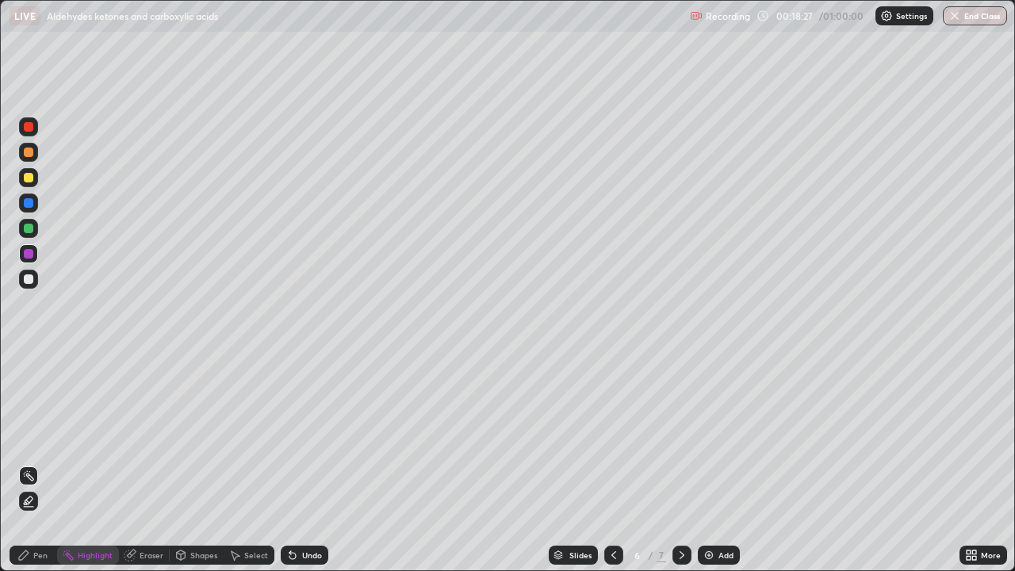
click at [612, 463] on icon at bounding box center [613, 555] width 13 height 13
click at [678, 463] on icon at bounding box center [681, 555] width 13 height 13
click at [677, 463] on icon at bounding box center [681, 555] width 13 height 13
click at [24, 177] on div at bounding box center [29, 178] width 10 height 10
click at [36, 463] on div "Pen" at bounding box center [40, 555] width 14 height 8
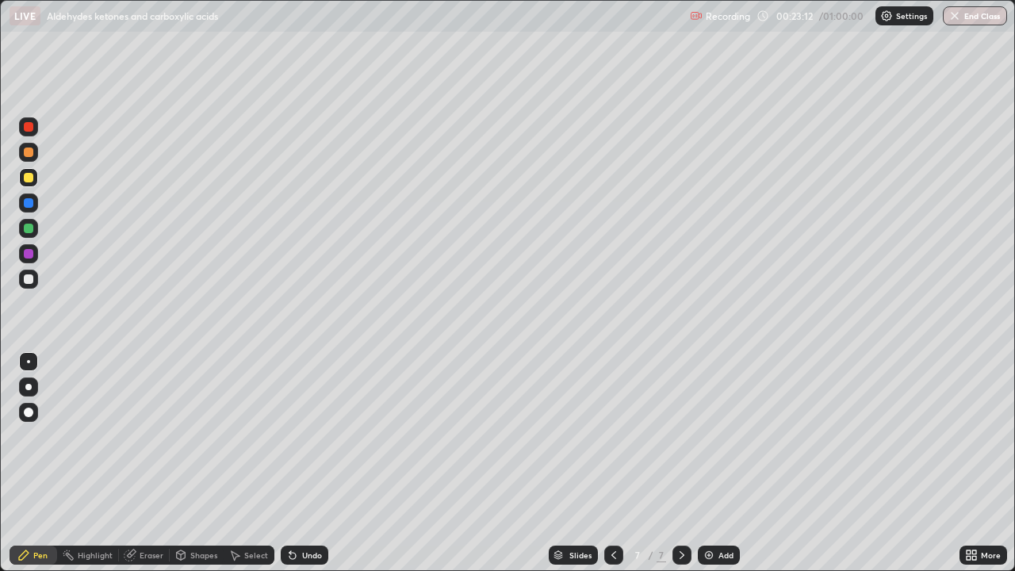
click at [27, 274] on div at bounding box center [29, 279] width 10 height 10
click at [146, 463] on div "Eraser" at bounding box center [152, 555] width 24 height 8
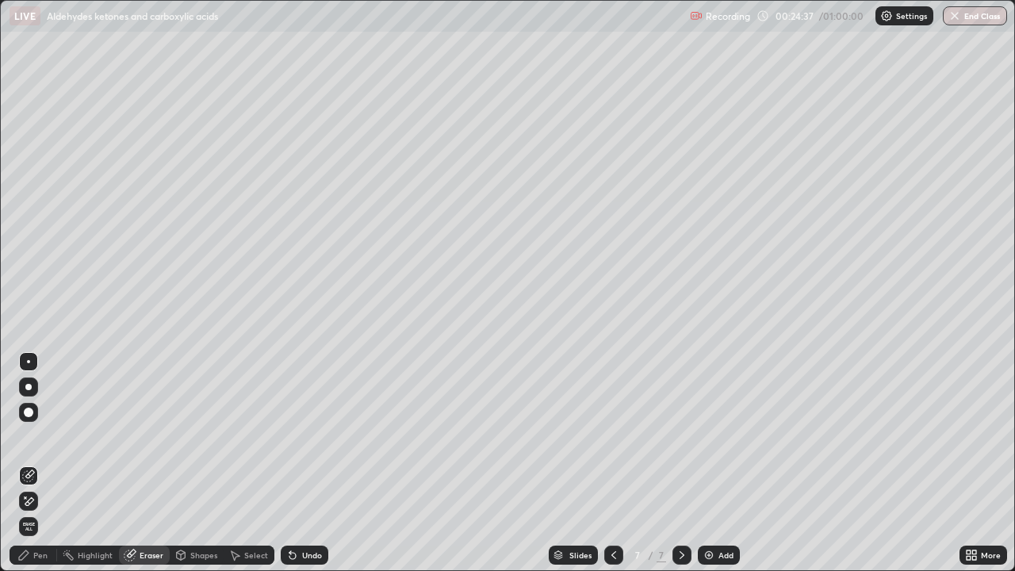
click at [44, 463] on div "Pen" at bounding box center [40, 555] width 14 height 8
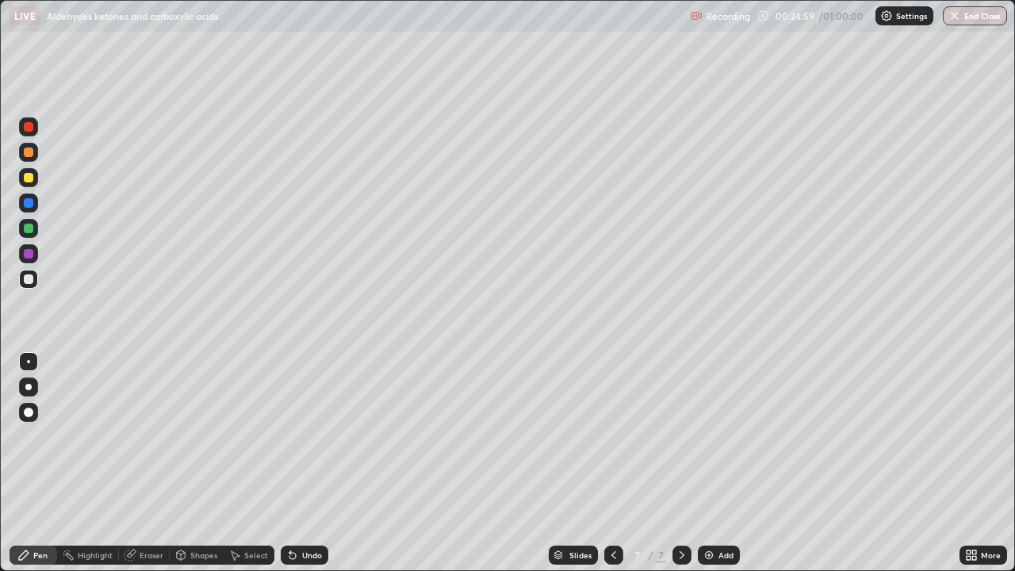
click at [148, 463] on div "Eraser" at bounding box center [152, 555] width 24 height 8
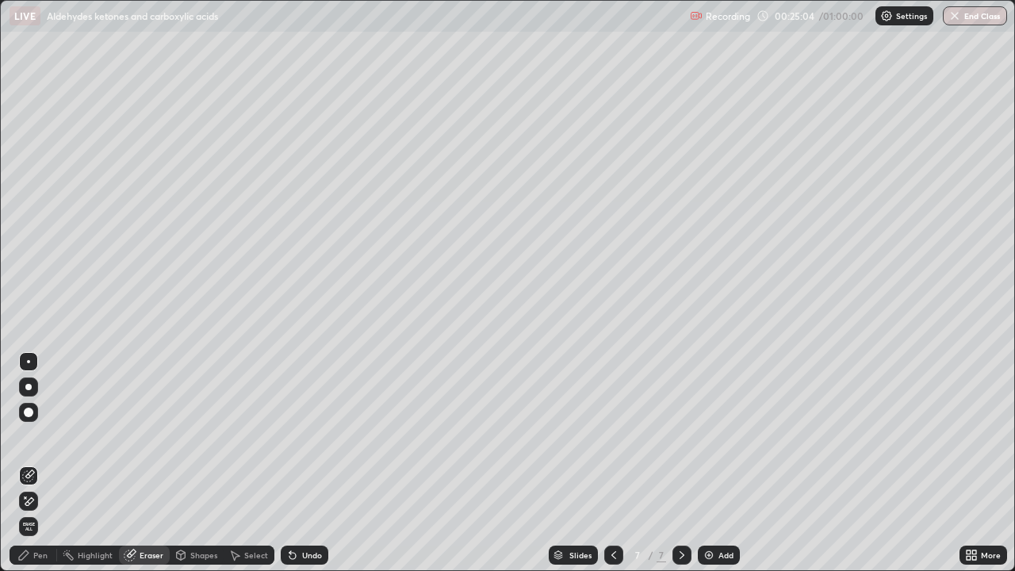
click at [42, 463] on div "Pen" at bounding box center [40, 555] width 14 height 8
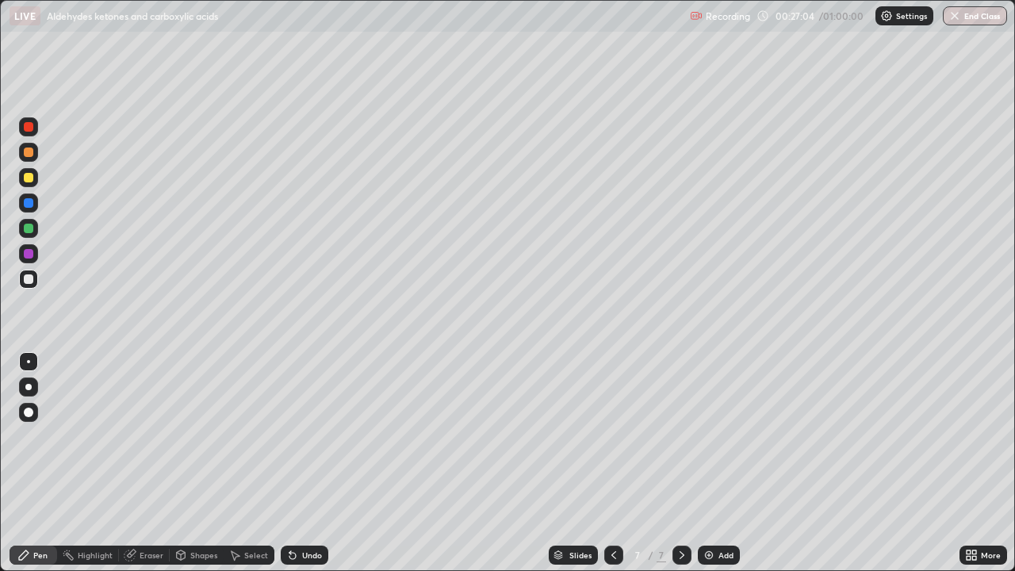
click at [718, 463] on div "Add" at bounding box center [725, 555] width 15 height 8
click at [30, 151] on div at bounding box center [29, 152] width 10 height 10
click at [27, 253] on div at bounding box center [29, 254] width 10 height 10
click at [25, 224] on div at bounding box center [29, 229] width 10 height 10
click at [26, 205] on div at bounding box center [29, 203] width 10 height 10
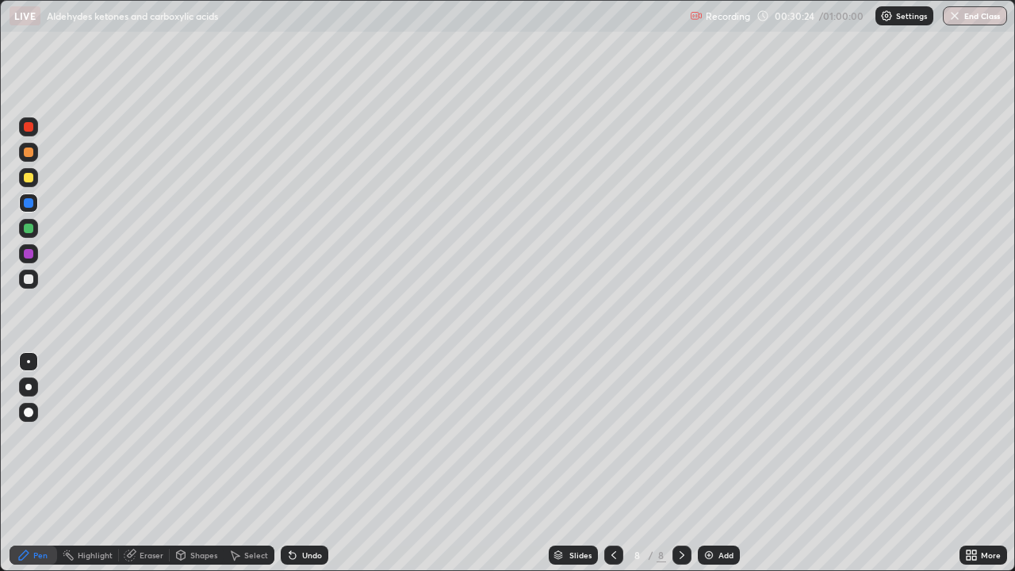
click at [29, 231] on div at bounding box center [29, 229] width 10 height 10
click at [720, 463] on div "Add" at bounding box center [725, 555] width 15 height 8
click at [26, 203] on div at bounding box center [29, 203] width 10 height 10
click at [141, 463] on div "Eraser" at bounding box center [152, 555] width 24 height 8
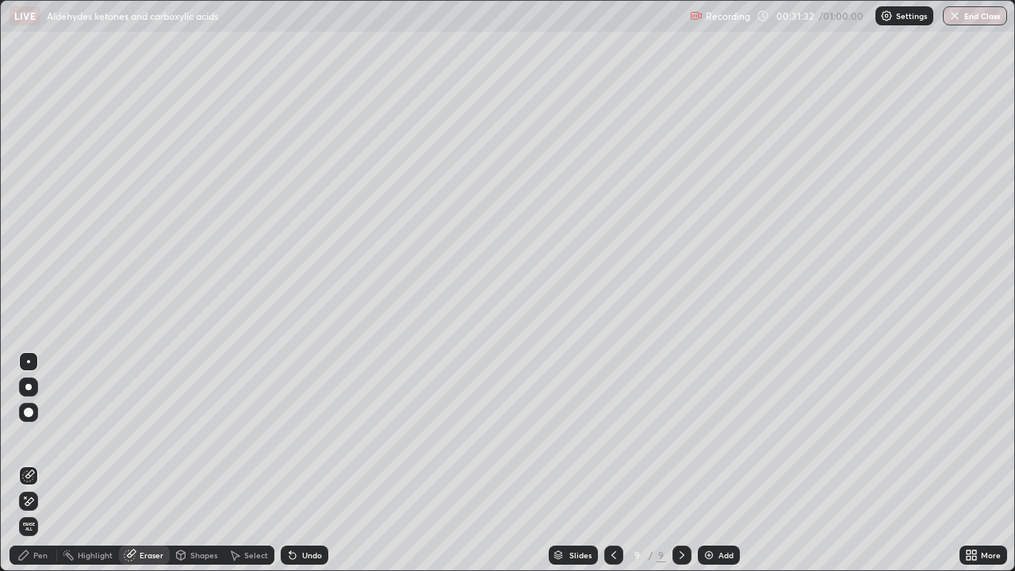
click at [36, 463] on div "Pen" at bounding box center [40, 555] width 14 height 8
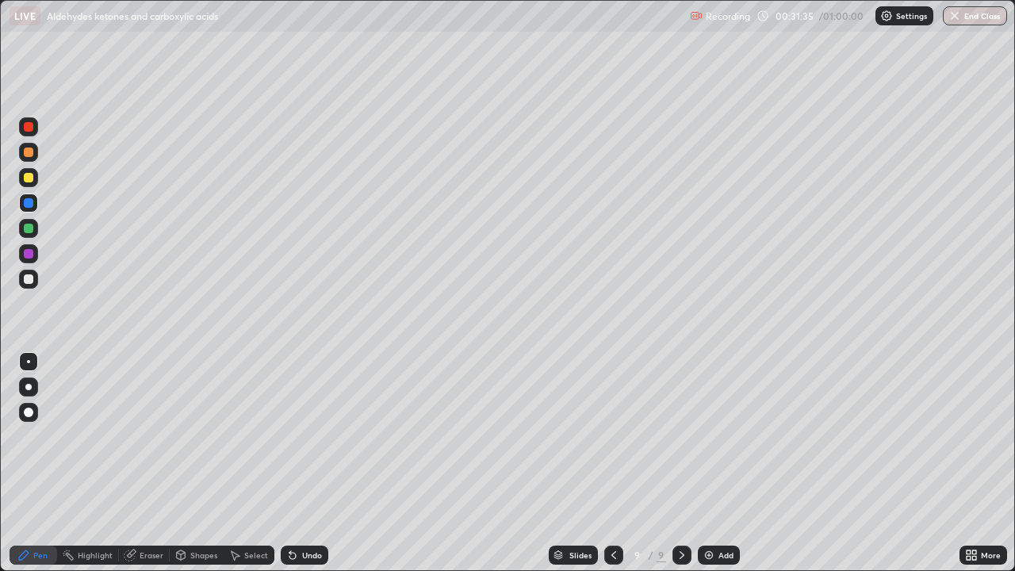
click at [149, 463] on div "Eraser" at bounding box center [152, 555] width 24 height 8
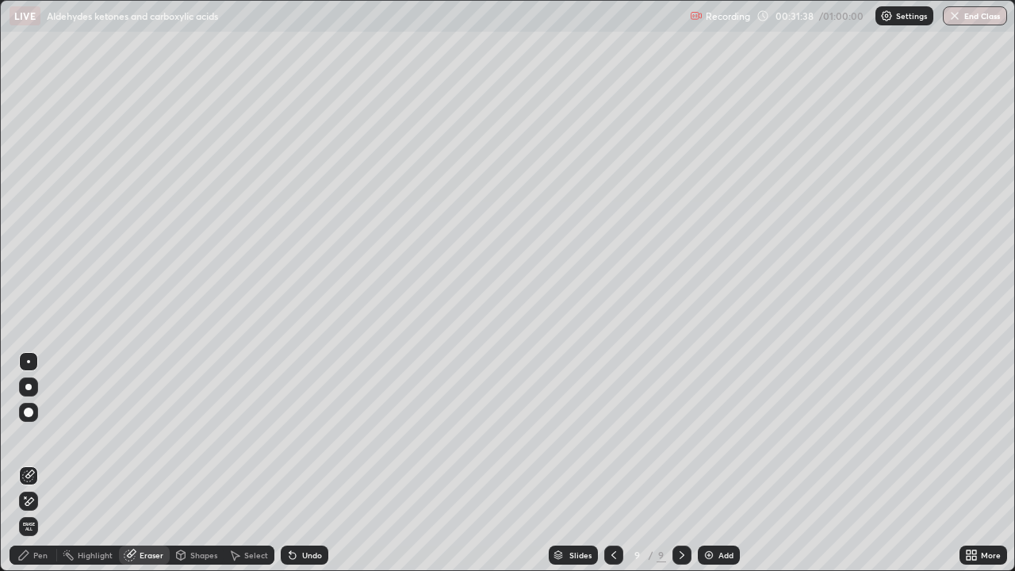
click at [41, 463] on div "Pen" at bounding box center [40, 555] width 14 height 8
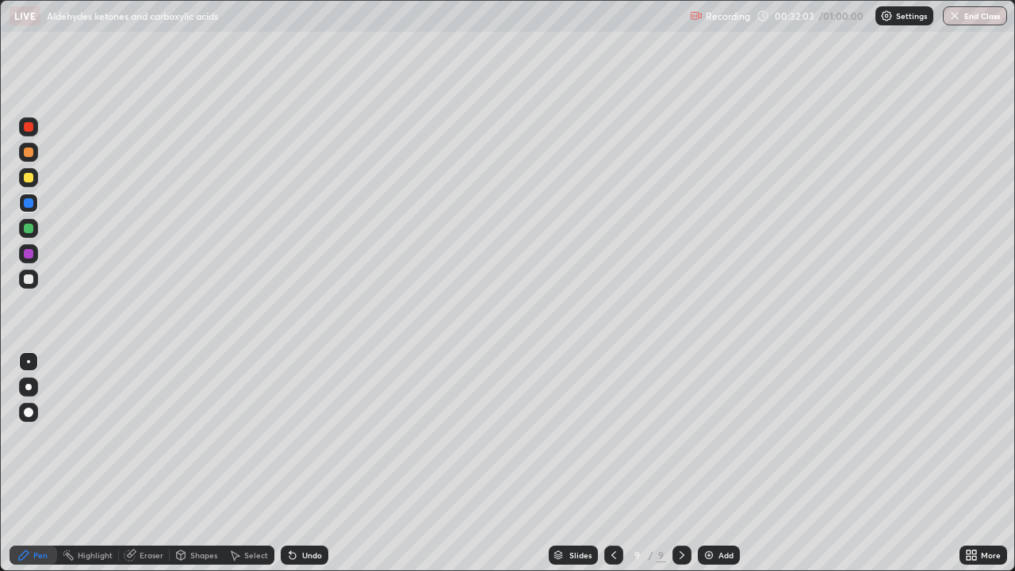
click at [24, 180] on div at bounding box center [29, 178] width 10 height 10
click at [27, 155] on div at bounding box center [29, 152] width 10 height 10
click at [29, 257] on div at bounding box center [29, 254] width 10 height 10
click at [29, 176] on div at bounding box center [29, 178] width 10 height 10
click at [725, 463] on div "Add" at bounding box center [725, 555] width 15 height 8
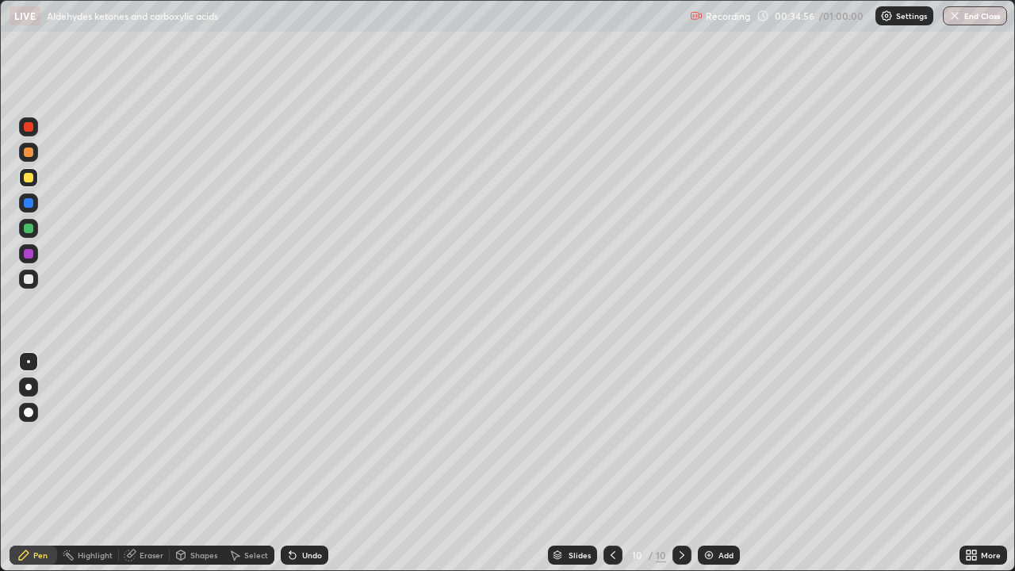
click at [29, 253] on div at bounding box center [29, 254] width 10 height 10
click at [612, 463] on icon at bounding box center [612, 555] width 13 height 13
click at [677, 463] on icon at bounding box center [681, 555] width 13 height 13
click at [679, 463] on icon at bounding box center [681, 555] width 5 height 8
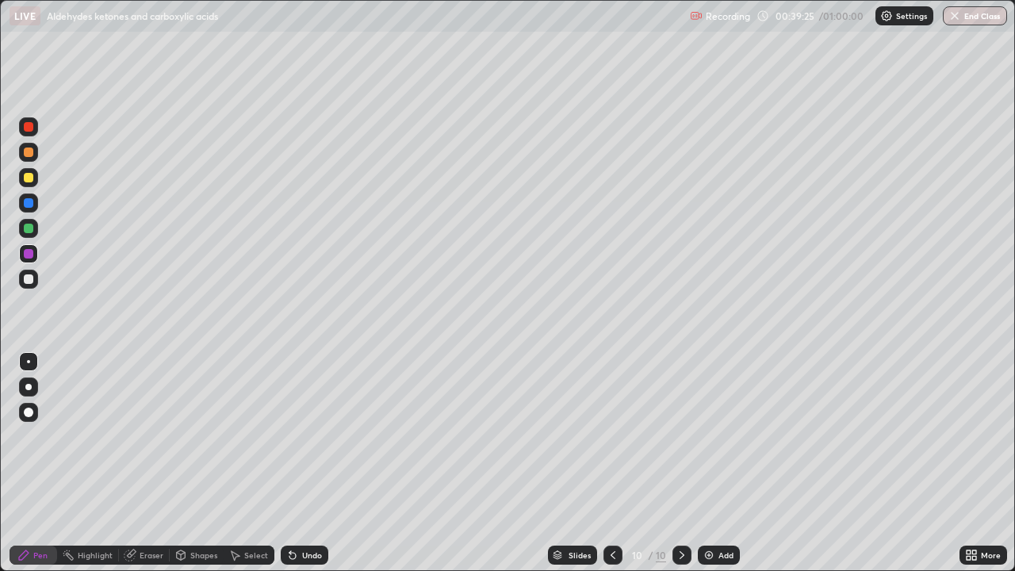
click at [610, 463] on icon at bounding box center [612, 555] width 13 height 13
click at [679, 463] on icon at bounding box center [681, 555] width 13 height 13
click at [27, 201] on div at bounding box center [29, 203] width 10 height 10
click at [714, 463] on div "Add" at bounding box center [719, 554] width 42 height 19
click at [613, 463] on icon at bounding box center [613, 555] width 13 height 13
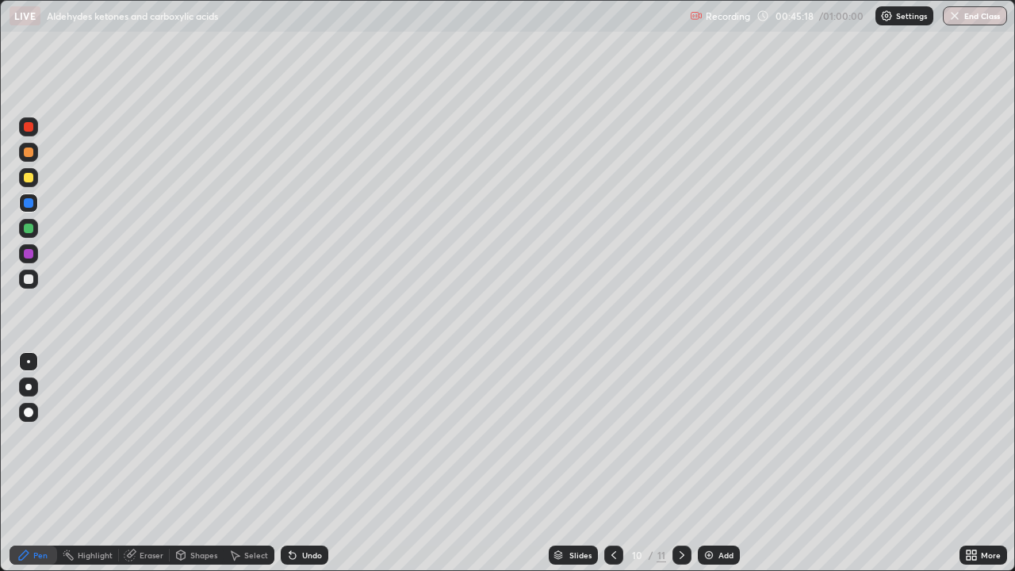
click at [25, 227] on div at bounding box center [29, 229] width 10 height 10
click at [153, 463] on div "Eraser" at bounding box center [152, 555] width 24 height 8
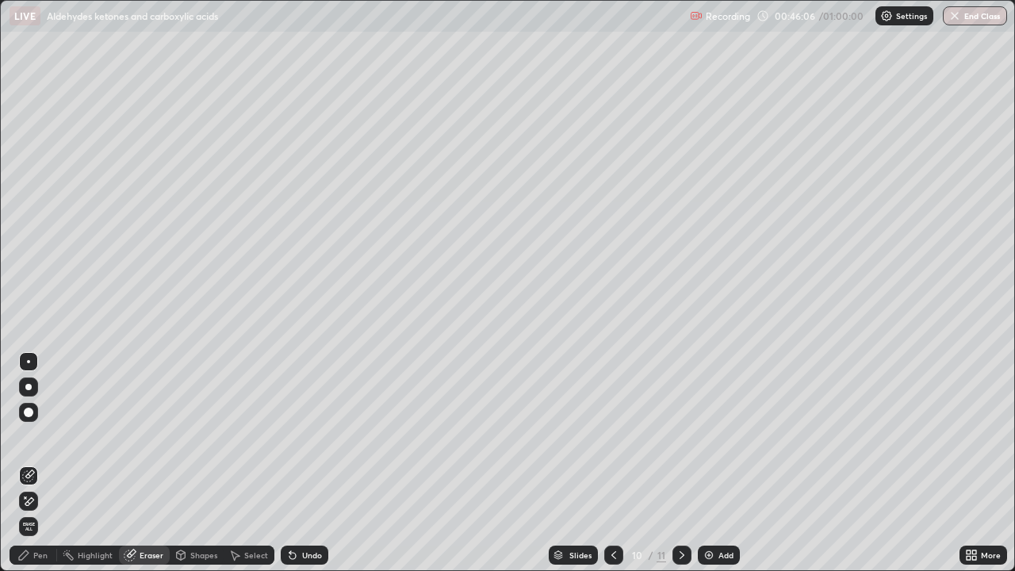
click at [37, 463] on div "Pen" at bounding box center [34, 554] width 48 height 19
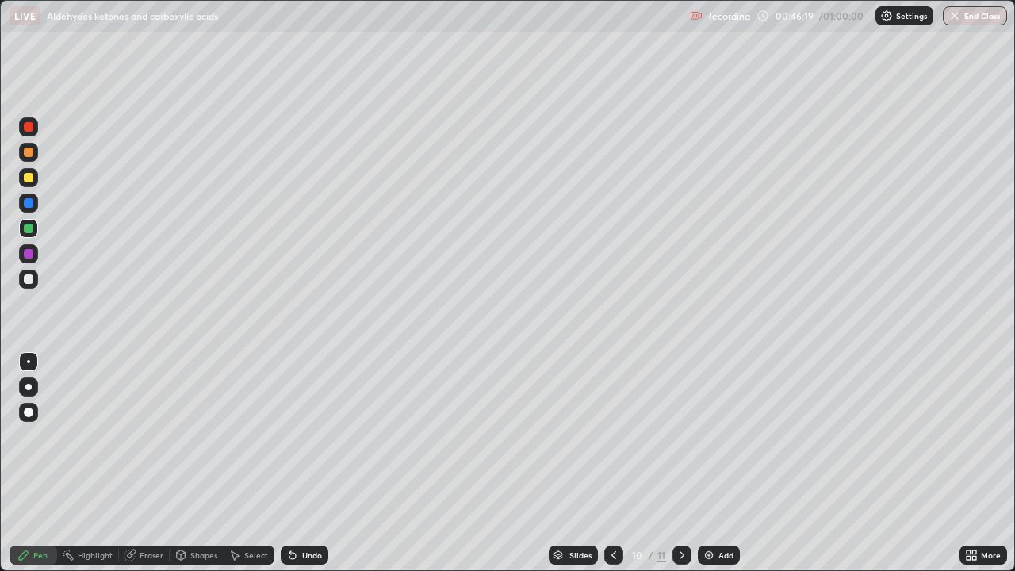
click at [24, 278] on div at bounding box center [29, 279] width 10 height 10
click at [680, 463] on icon at bounding box center [681, 555] width 13 height 13
click at [28, 254] on div at bounding box center [29, 254] width 10 height 10
click at [25, 150] on div at bounding box center [29, 152] width 10 height 10
click at [716, 463] on div "Add" at bounding box center [719, 554] width 42 height 19
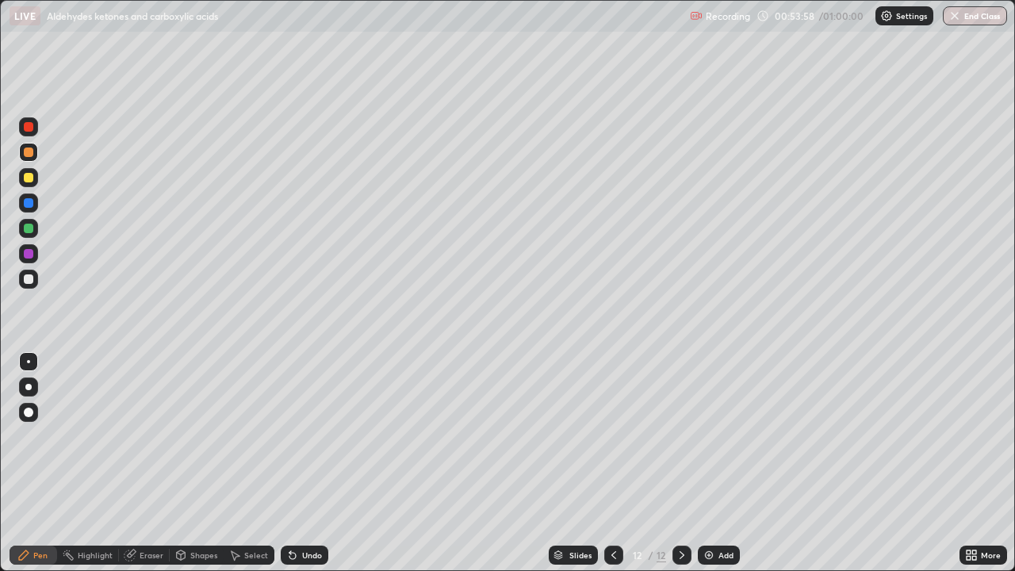
click at [24, 256] on div at bounding box center [29, 254] width 10 height 10
click at [25, 231] on div at bounding box center [29, 229] width 10 height 10
click at [763, 18] on icon at bounding box center [764, 16] width 13 height 13
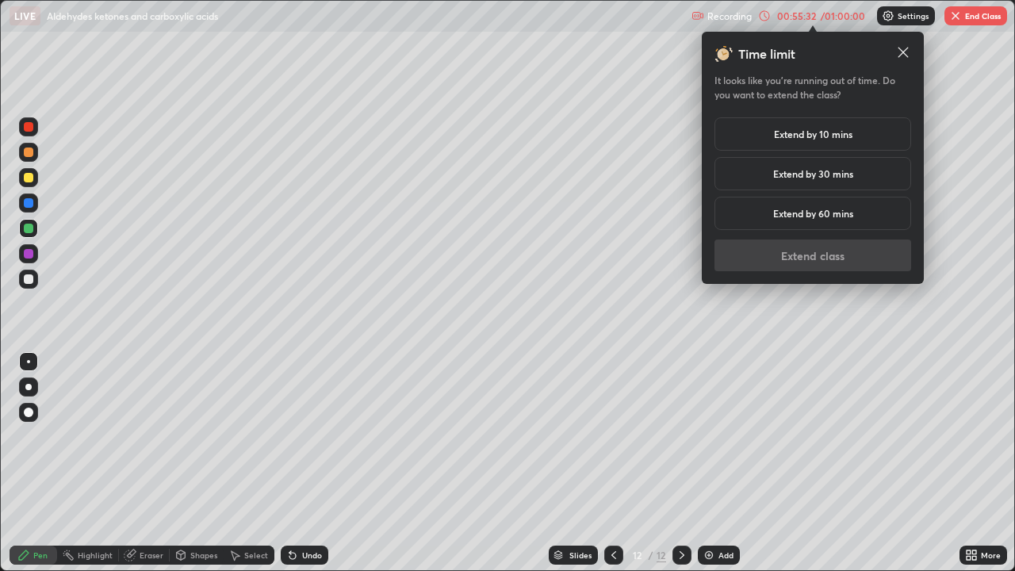
click at [760, 136] on div "Extend by 10 mins" at bounding box center [812, 133] width 197 height 33
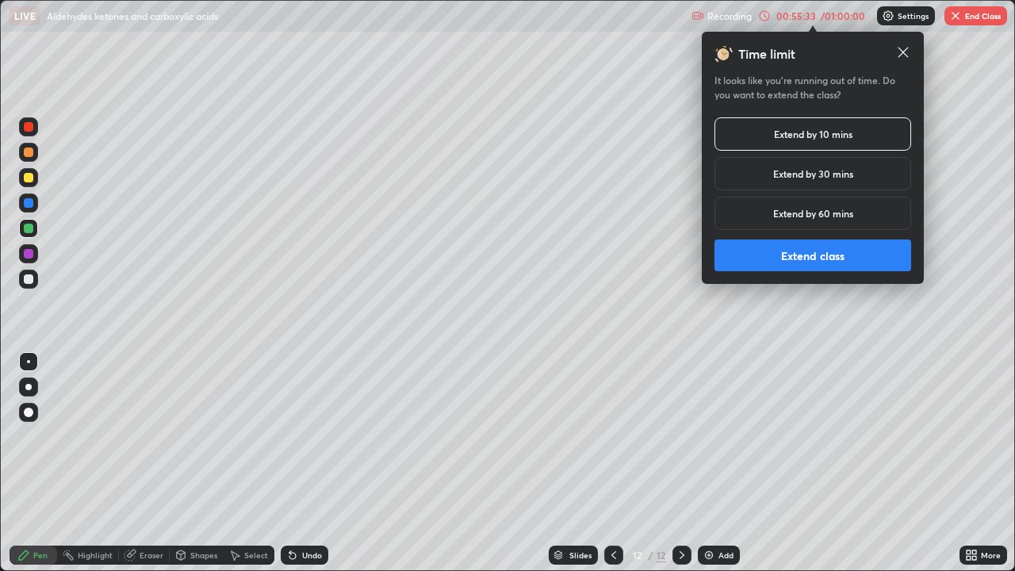
click at [778, 170] on h5 "Extend by 30 mins" at bounding box center [813, 173] width 80 height 14
click at [789, 240] on button "Extend class" at bounding box center [812, 255] width 197 height 32
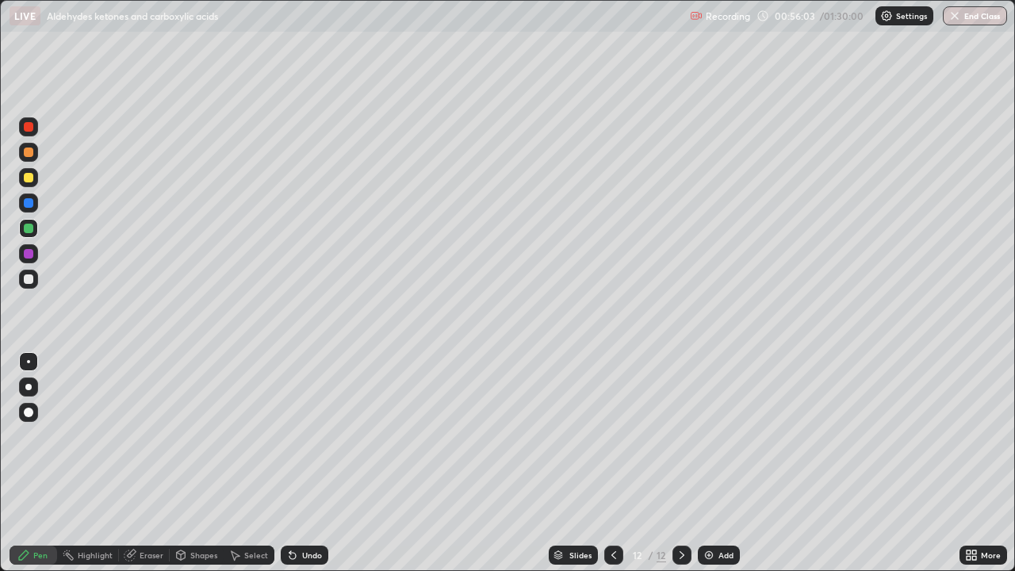
click at [27, 203] on div at bounding box center [29, 203] width 10 height 10
click at [28, 252] on div at bounding box center [29, 254] width 10 height 10
click at [720, 463] on div "Add" at bounding box center [725, 555] width 15 height 8
click at [29, 228] on div at bounding box center [29, 229] width 10 height 10
click at [27, 251] on div at bounding box center [29, 254] width 10 height 10
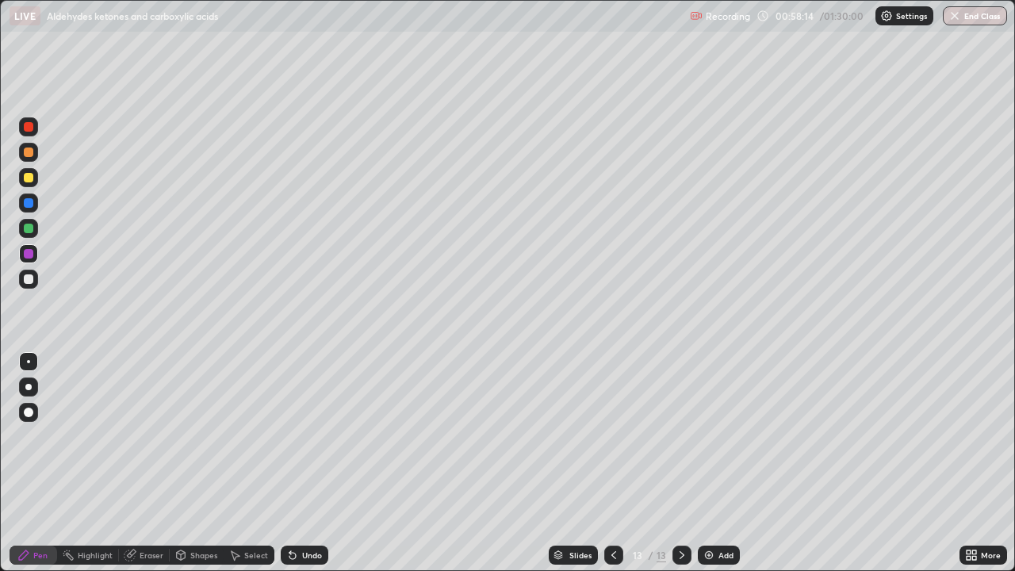
click at [24, 207] on div at bounding box center [28, 202] width 19 height 19
click at [612, 463] on icon at bounding box center [613, 555] width 13 height 13
click at [29, 253] on div at bounding box center [29, 254] width 10 height 10
click at [679, 463] on icon at bounding box center [681, 555] width 13 height 13
click at [612, 463] on icon at bounding box center [613, 555] width 13 height 13
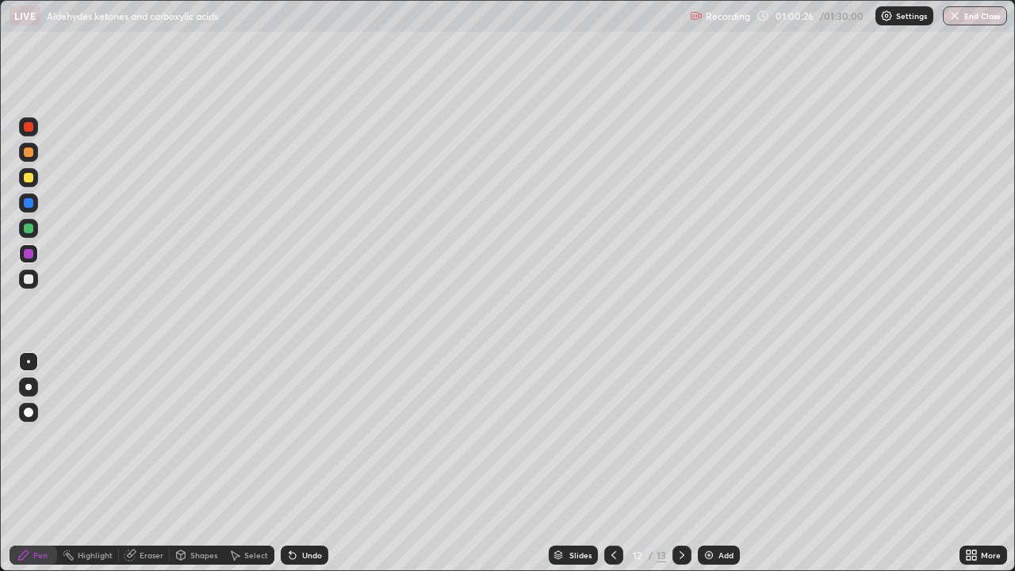
click at [680, 463] on icon at bounding box center [681, 555] width 13 height 13
click at [25, 227] on div at bounding box center [29, 229] width 10 height 10
click at [35, 281] on div at bounding box center [28, 279] width 19 height 19
click at [725, 463] on div "Add" at bounding box center [725, 555] width 15 height 8
click at [612, 463] on icon at bounding box center [613, 555] width 13 height 13
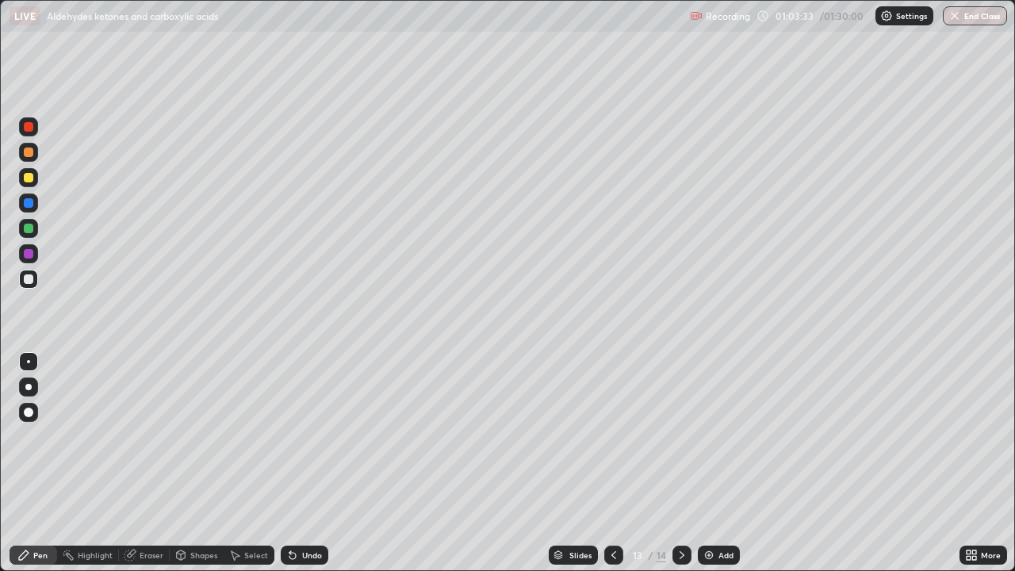
click at [680, 463] on icon at bounding box center [681, 555] width 13 height 13
click at [612, 463] on icon at bounding box center [613, 555] width 5 height 8
click at [24, 226] on div at bounding box center [29, 229] width 10 height 10
click at [29, 155] on div at bounding box center [29, 152] width 10 height 10
click at [680, 463] on icon at bounding box center [681, 555] width 13 height 13
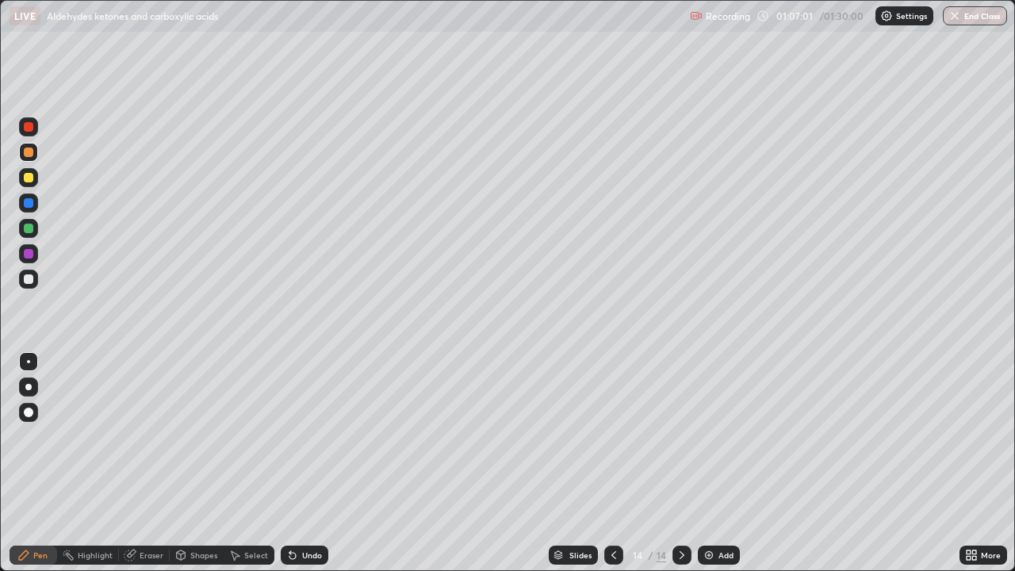
click at [28, 200] on div at bounding box center [29, 203] width 10 height 10
click at [26, 255] on div at bounding box center [29, 254] width 10 height 10
click at [25, 228] on div at bounding box center [29, 229] width 10 height 10
click at [721, 463] on div "Add" at bounding box center [725, 555] width 15 height 8
click at [611, 463] on icon at bounding box center [613, 555] width 5 height 8
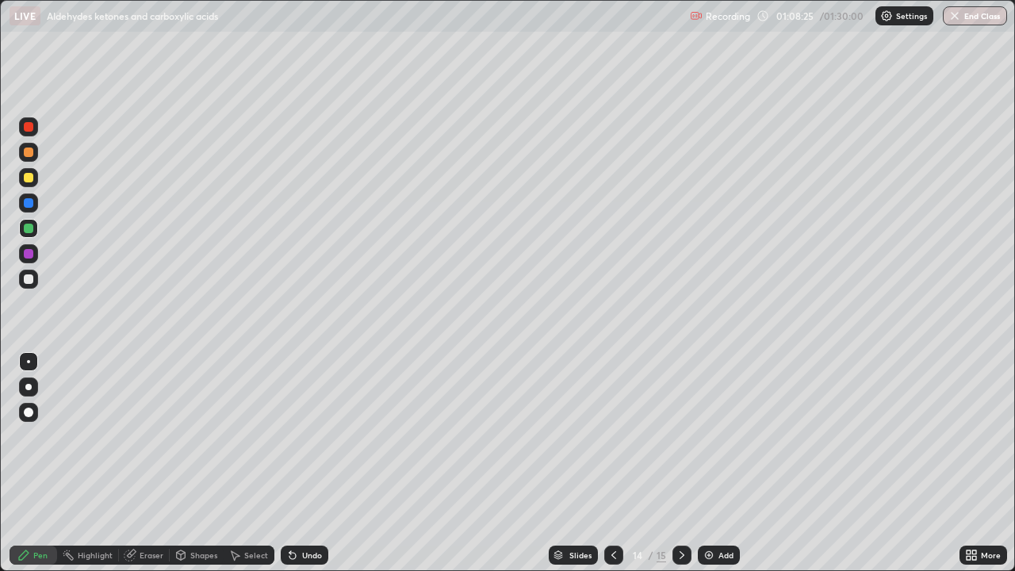
click at [676, 463] on icon at bounding box center [681, 555] width 13 height 13
click at [24, 255] on div at bounding box center [29, 254] width 10 height 10
click at [33, 211] on div at bounding box center [28, 202] width 19 height 19
click at [710, 463] on img at bounding box center [708, 555] width 13 height 13
click at [614, 463] on icon at bounding box center [613, 555] width 13 height 13
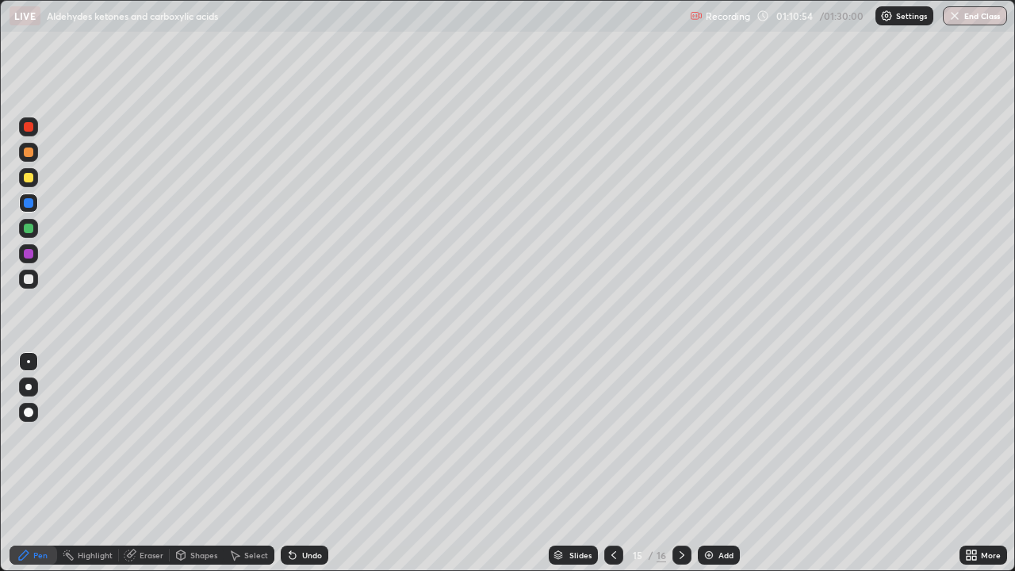
click at [612, 463] on icon at bounding box center [613, 555] width 13 height 13
click at [680, 463] on icon at bounding box center [681, 555] width 13 height 13
click at [22, 253] on div at bounding box center [28, 253] width 19 height 19
click at [614, 463] on icon at bounding box center [613, 555] width 13 height 13
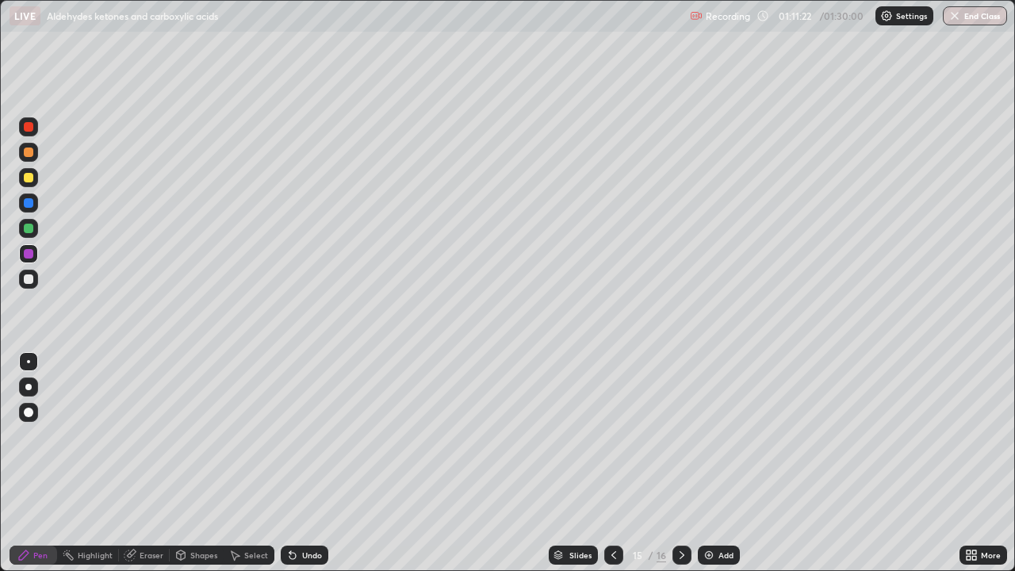
click at [613, 463] on icon at bounding box center [613, 555] width 13 height 13
click at [679, 463] on icon at bounding box center [681, 555] width 5 height 8
click at [679, 463] on icon at bounding box center [681, 555] width 13 height 13
click at [989, 16] on button "End Class" at bounding box center [975, 15] width 64 height 19
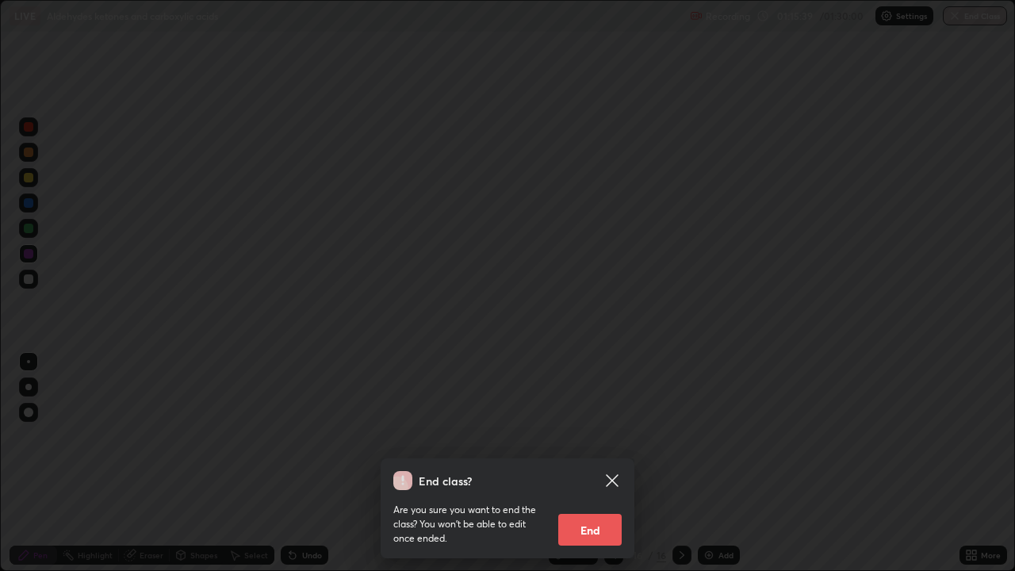
click at [601, 463] on button "End" at bounding box center [589, 530] width 63 height 32
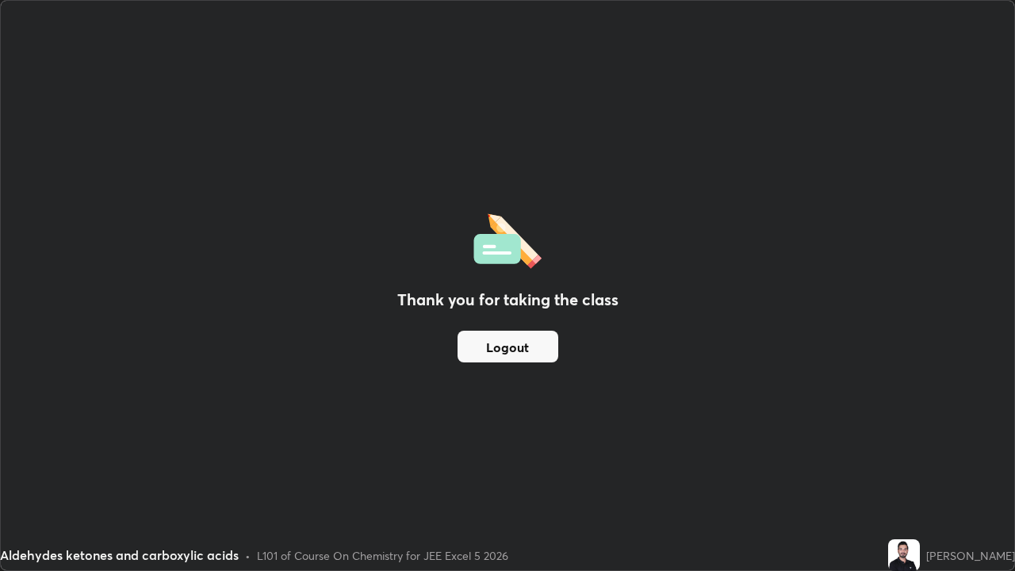
click at [496, 345] on button "Logout" at bounding box center [507, 347] width 101 height 32
